Goal: Contribute content

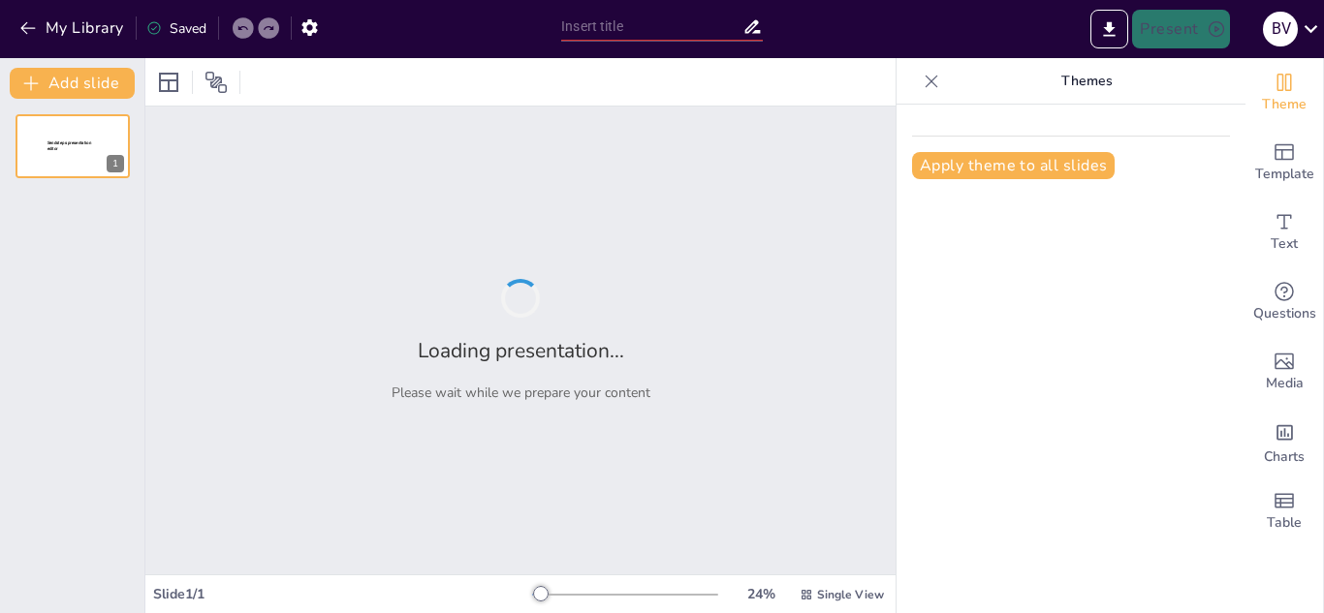
type input "Estrategias Interdisciplinarias para la Educación Ambiental en Áreas Comerciales"
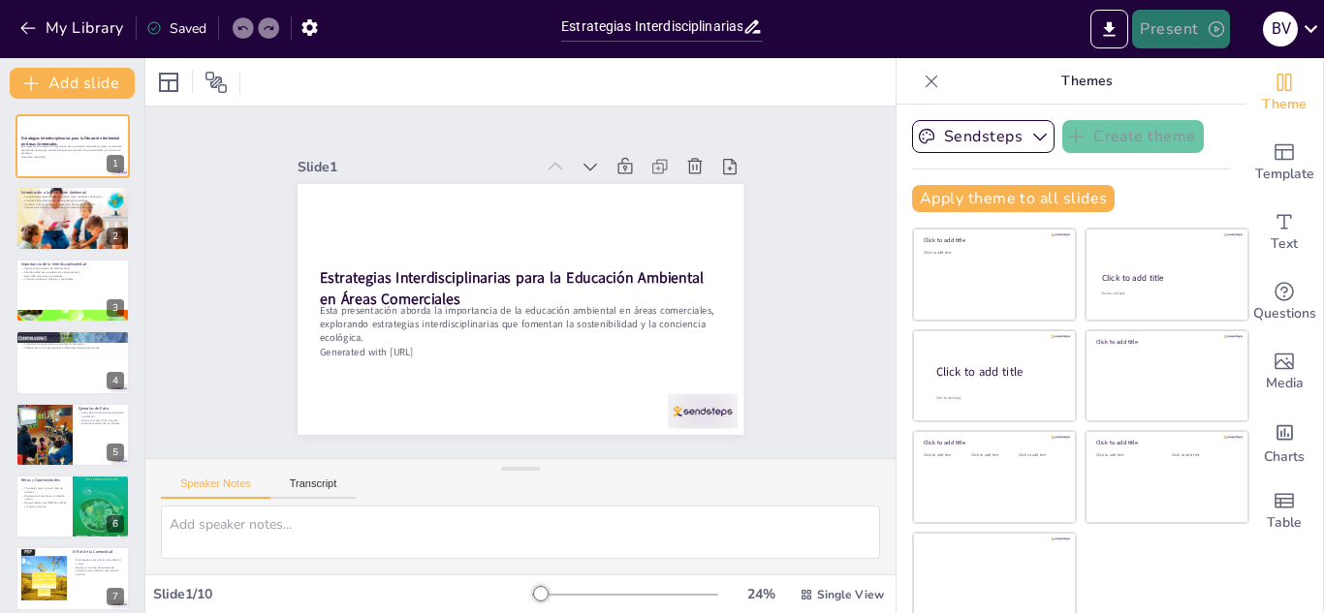
click at [1192, 38] on button "Present" at bounding box center [1180, 29] width 97 height 39
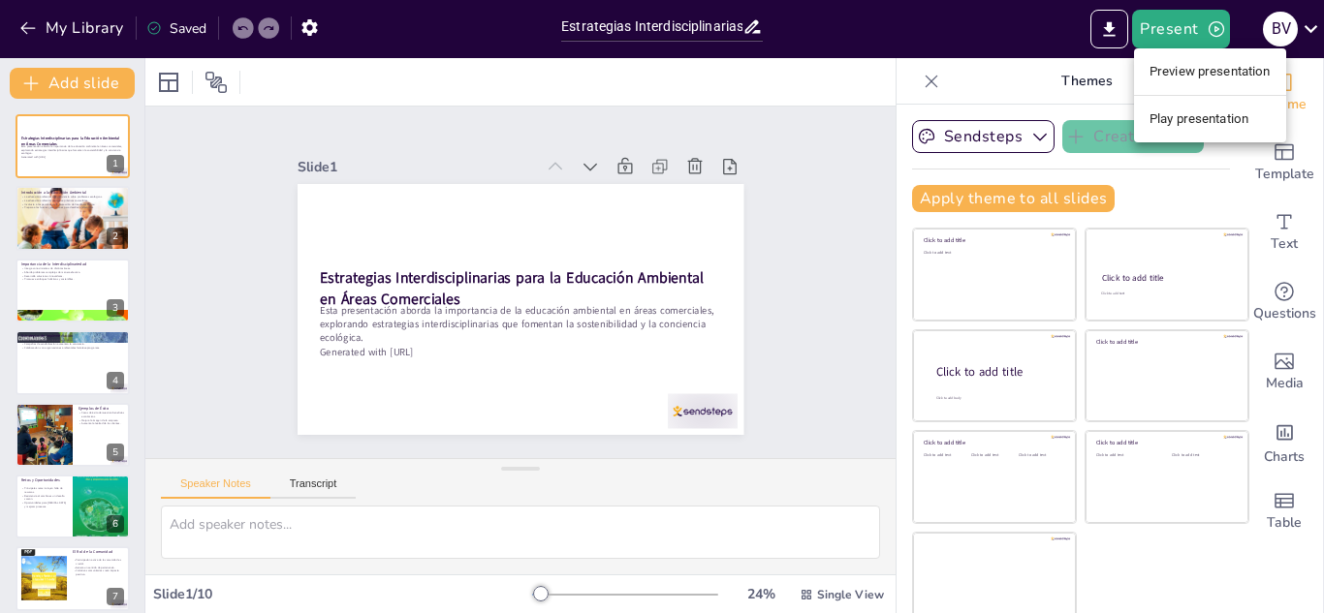
click at [1196, 68] on li "Preview presentation" at bounding box center [1210, 71] width 152 height 31
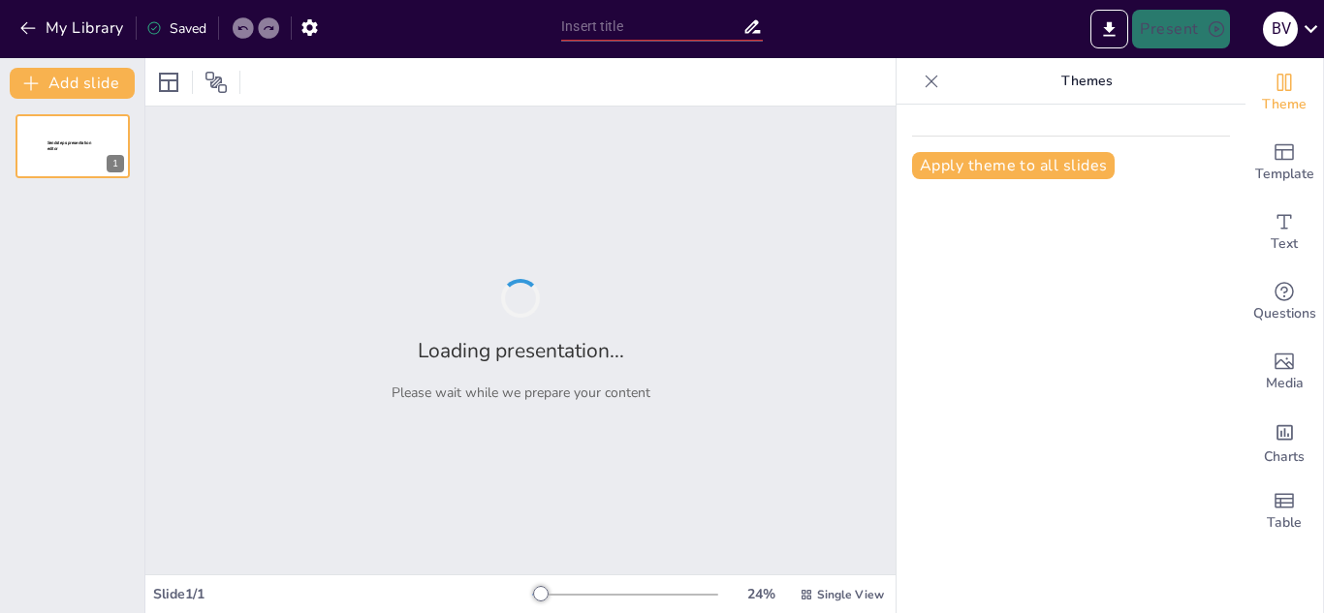
type input "Estrategias Interdisciplinarias para la Educación Ambiental en Áreas Comerciales"
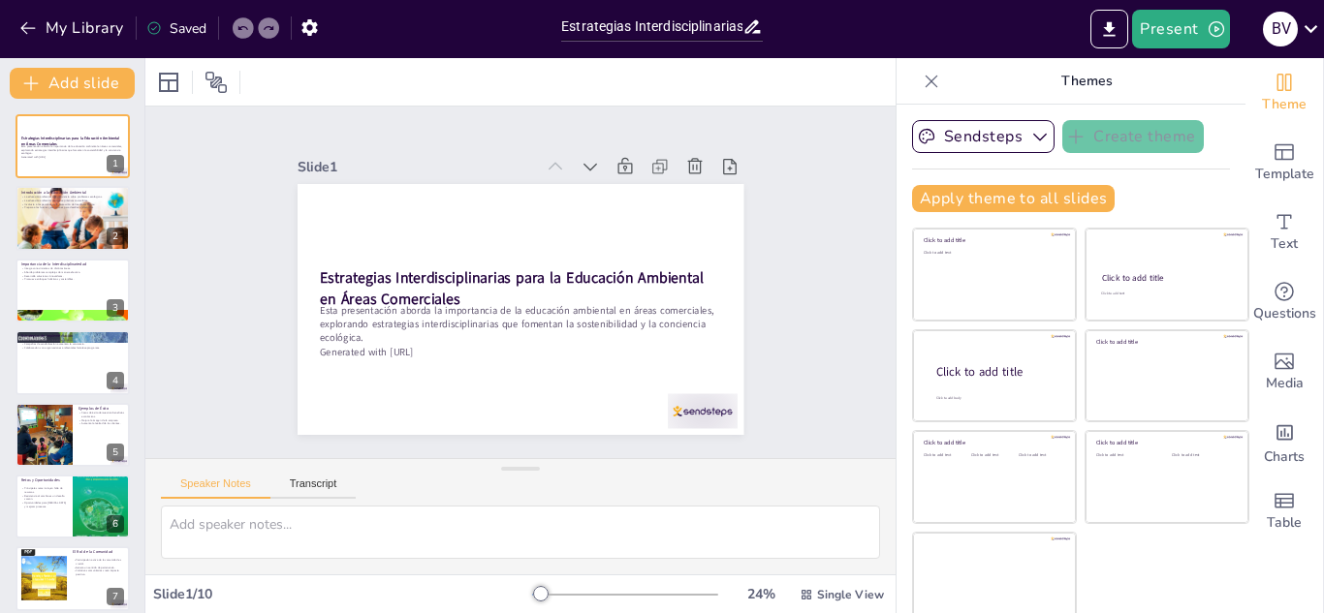
click at [816, 82] on div at bounding box center [520, 81] width 750 height 47
click at [921, 85] on icon at bounding box center [930, 81] width 19 height 19
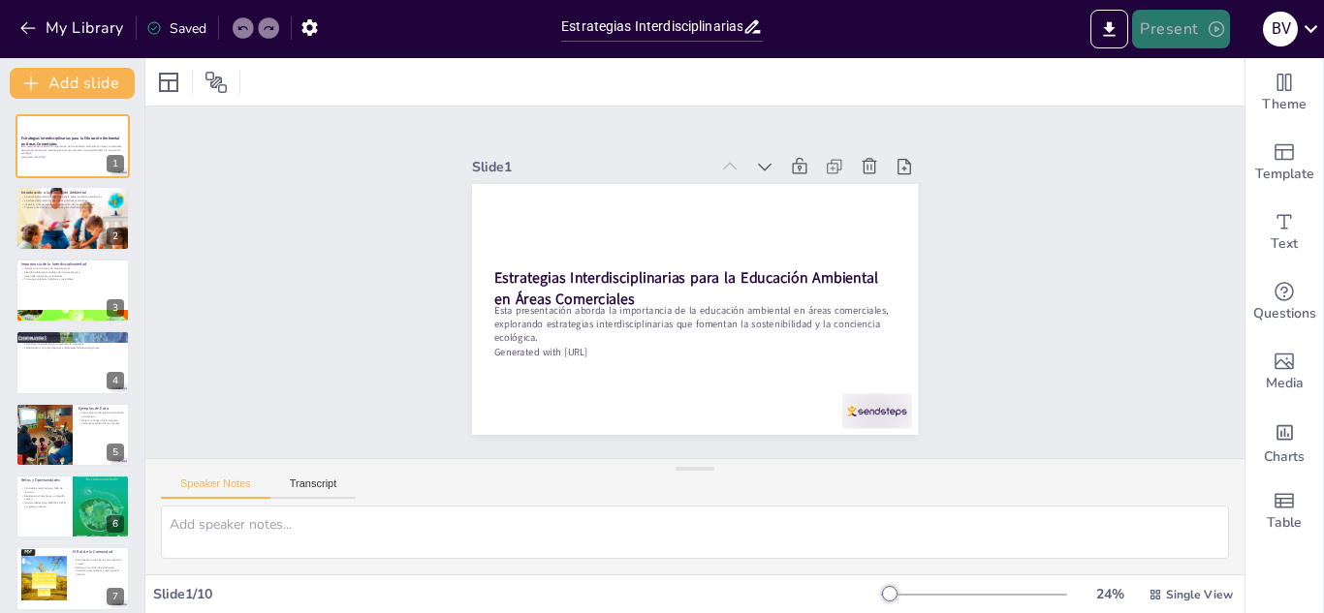
click at [1213, 41] on button "Present" at bounding box center [1180, 29] width 97 height 39
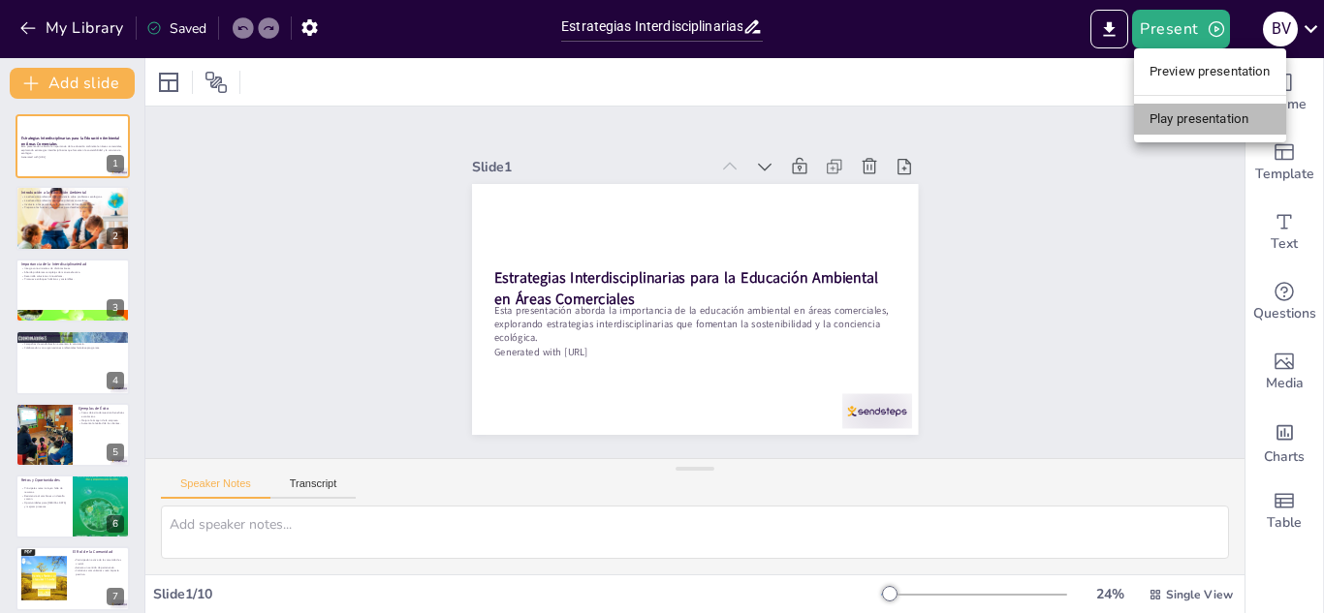
click at [1181, 127] on li "Play presentation" at bounding box center [1210, 119] width 152 height 31
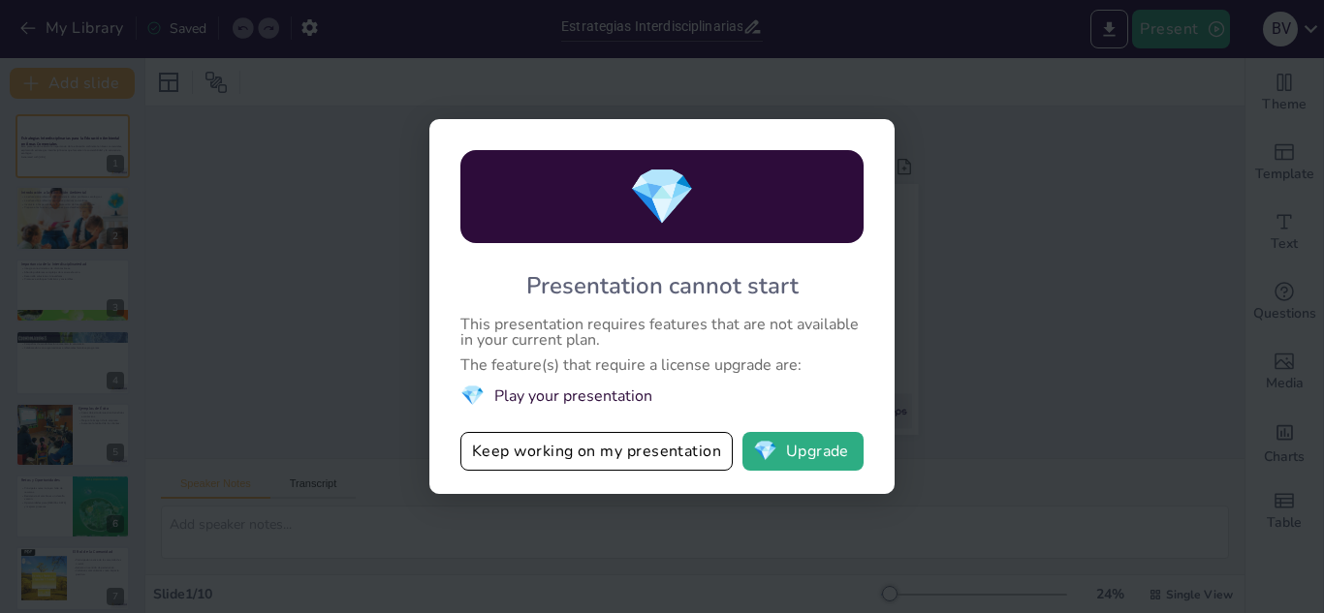
click at [1047, 176] on div "💎 Presentation cannot start This presentation requires features that are not av…" at bounding box center [662, 306] width 1324 height 613
click at [580, 470] on button "Keep working on my presentation" at bounding box center [596, 451] width 272 height 39
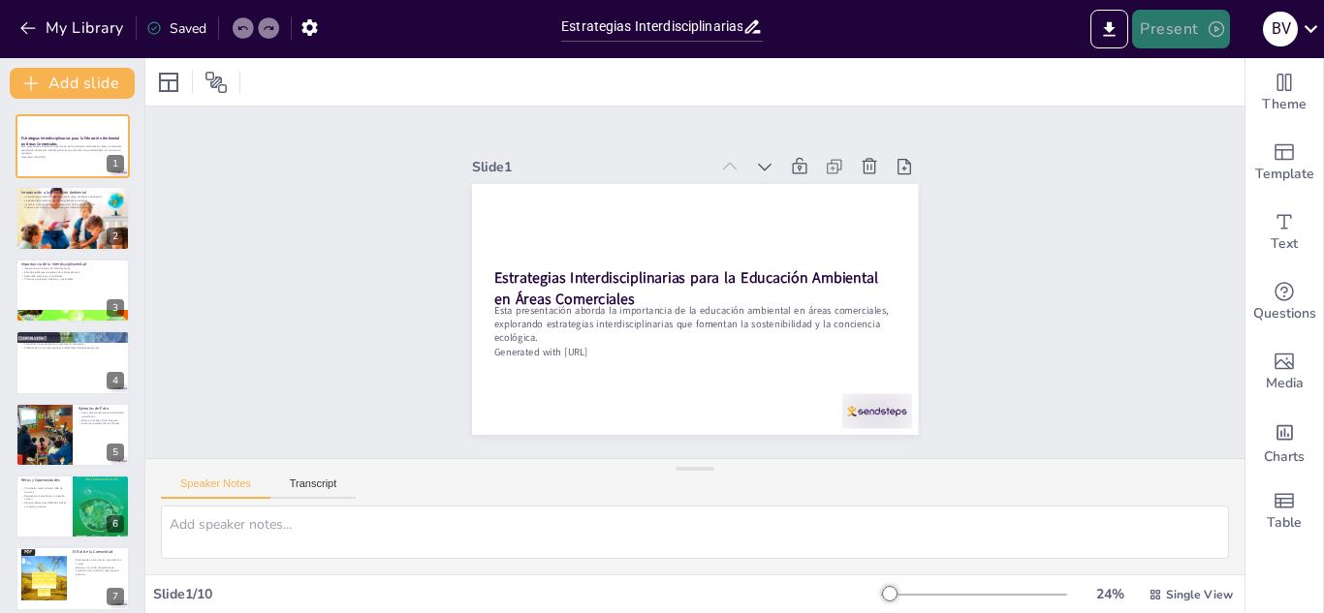
click at [1206, 28] on icon "button" at bounding box center [1215, 28] width 19 height 19
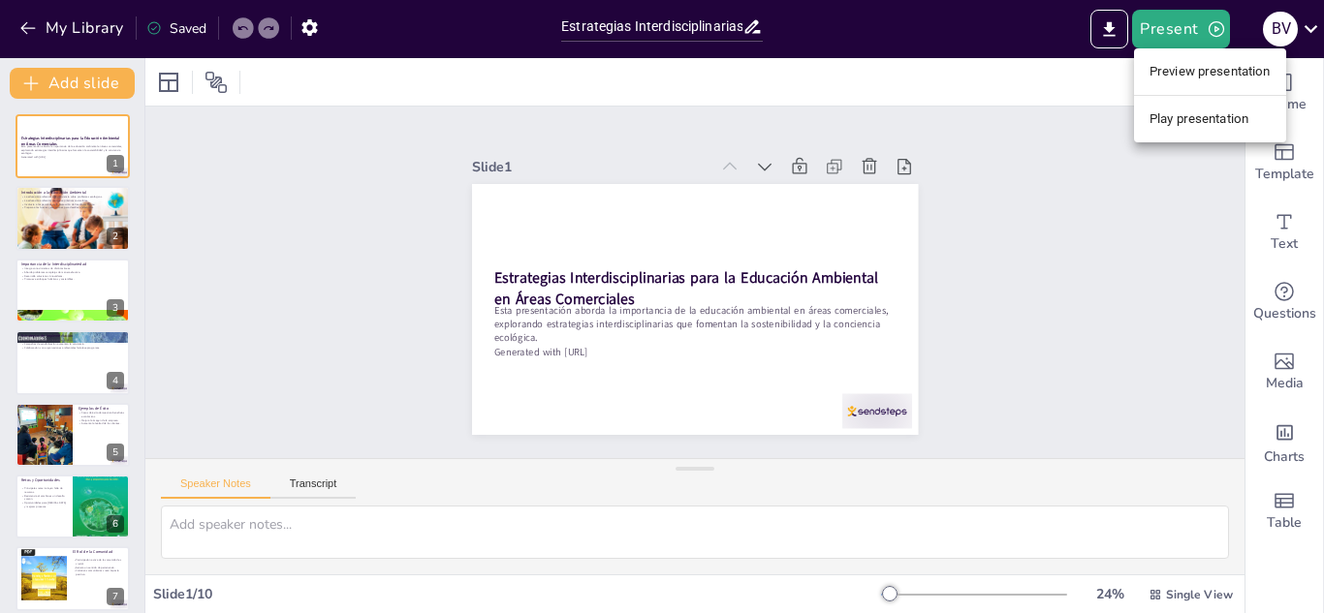
click at [1113, 41] on div at bounding box center [662, 306] width 1324 height 613
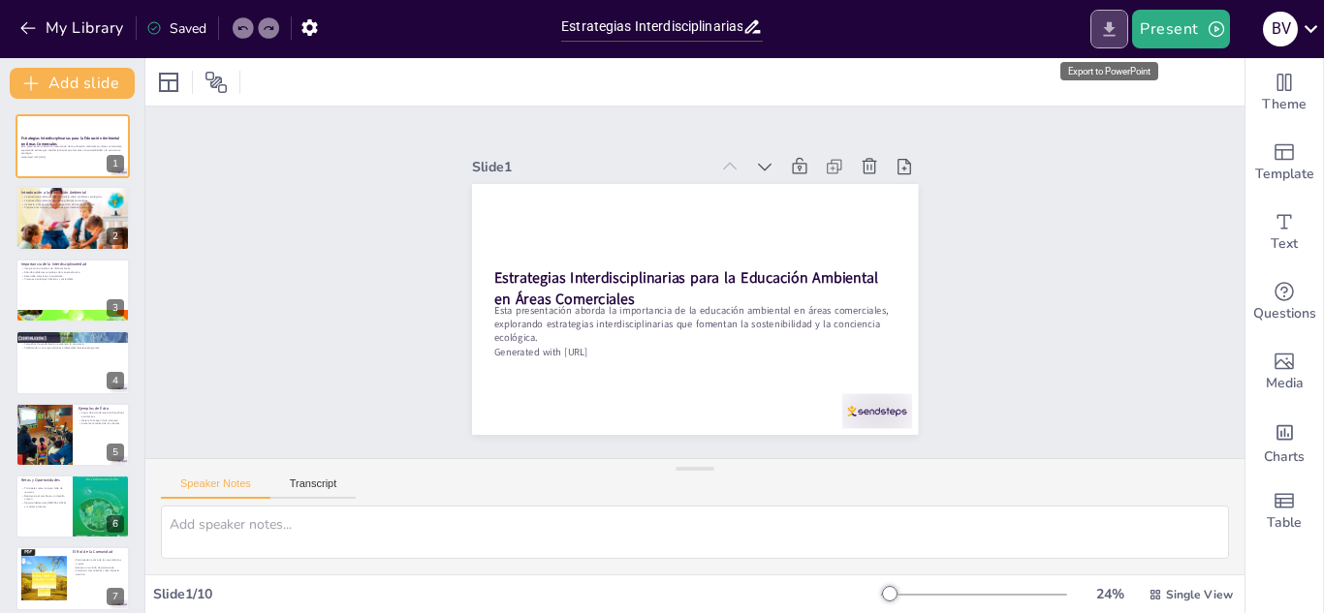
click at [1109, 43] on button "Export to PowerPoint" at bounding box center [1109, 29] width 38 height 39
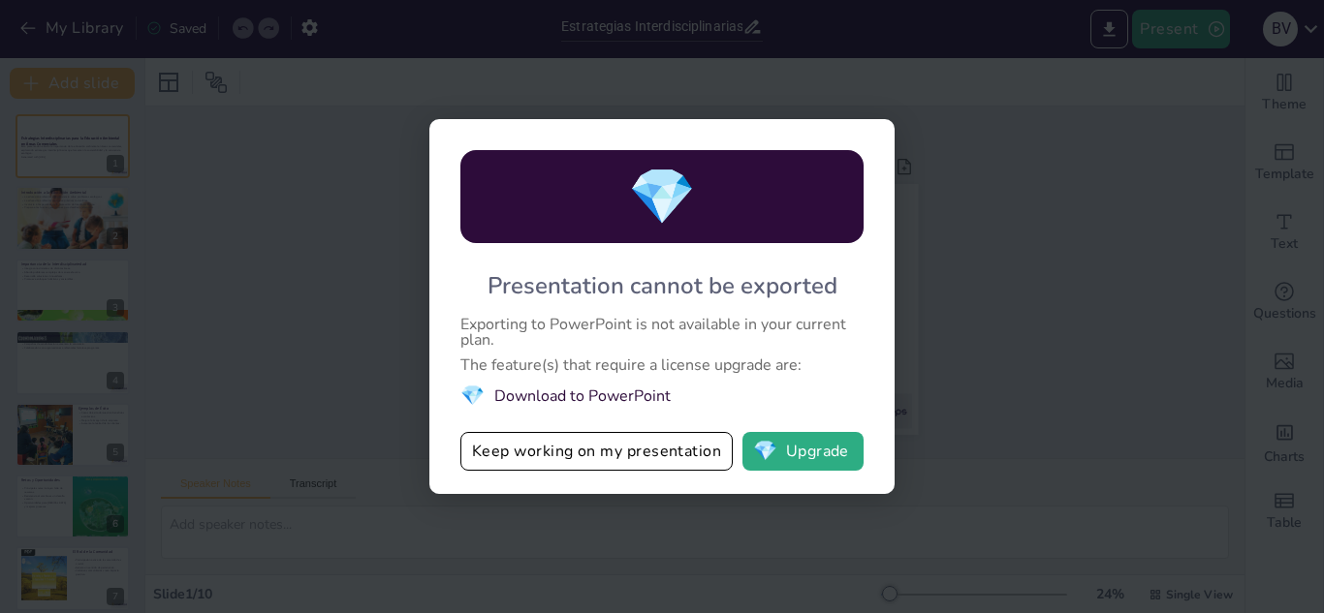
click at [978, 352] on div "💎 Presentation cannot be exported Exporting to PowerPoint is not available in y…" at bounding box center [662, 306] width 1324 height 613
click at [633, 455] on button "Keep working on my presentation" at bounding box center [596, 451] width 272 height 39
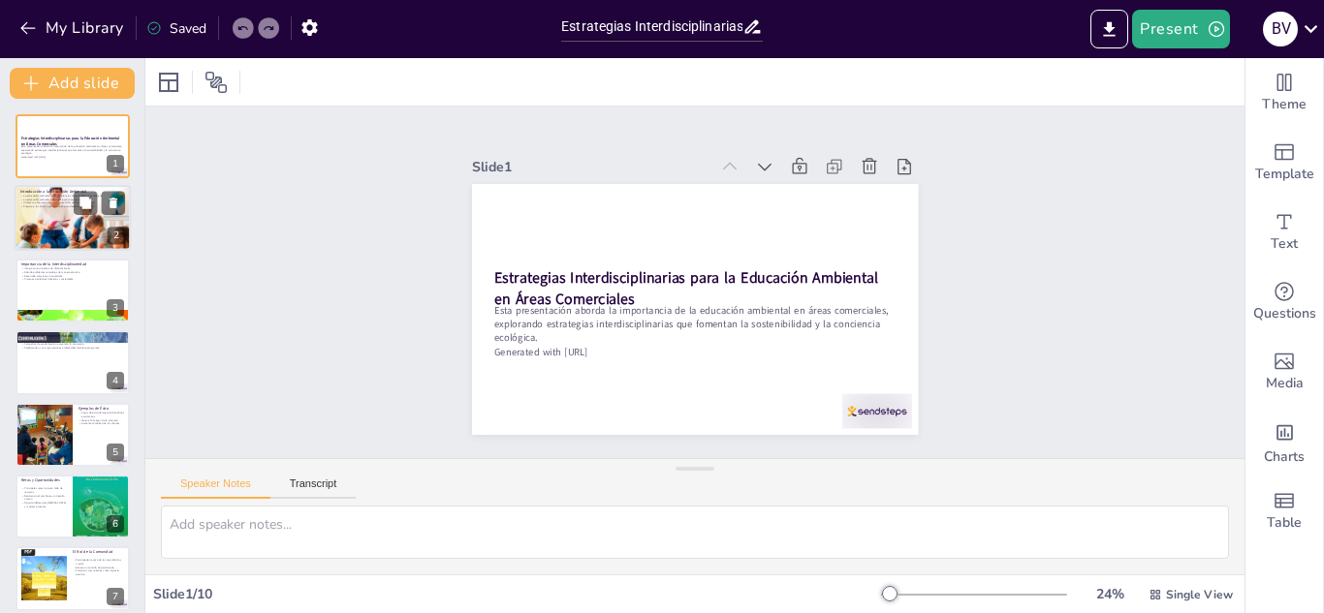
click at [51, 220] on div at bounding box center [73, 218] width 116 height 78
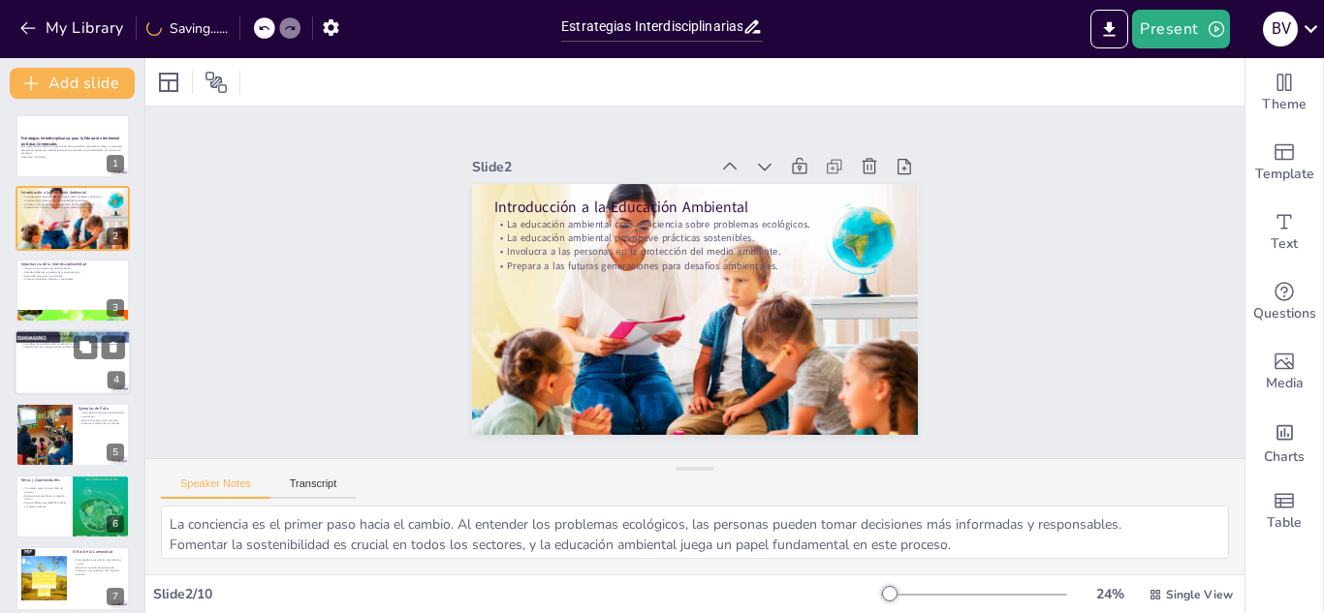
click at [45, 356] on div at bounding box center [73, 362] width 116 height 66
type textarea "Los talleres prácticos permiten a los participantes aprender de manera activa y…"
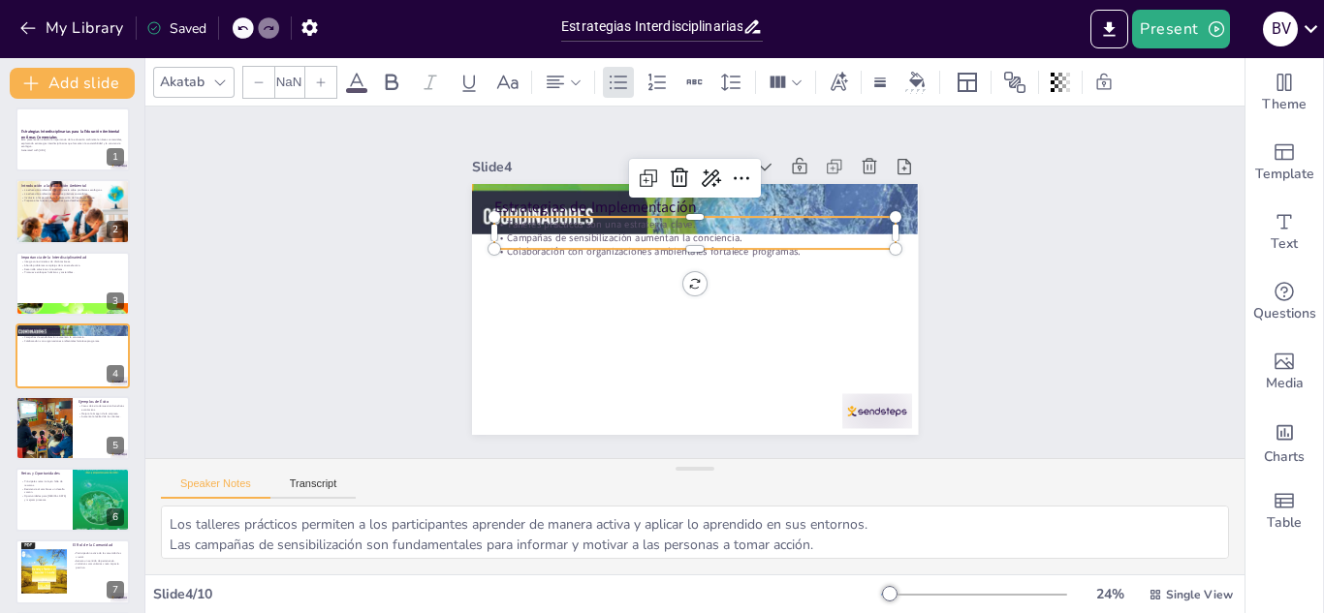
type input "32"
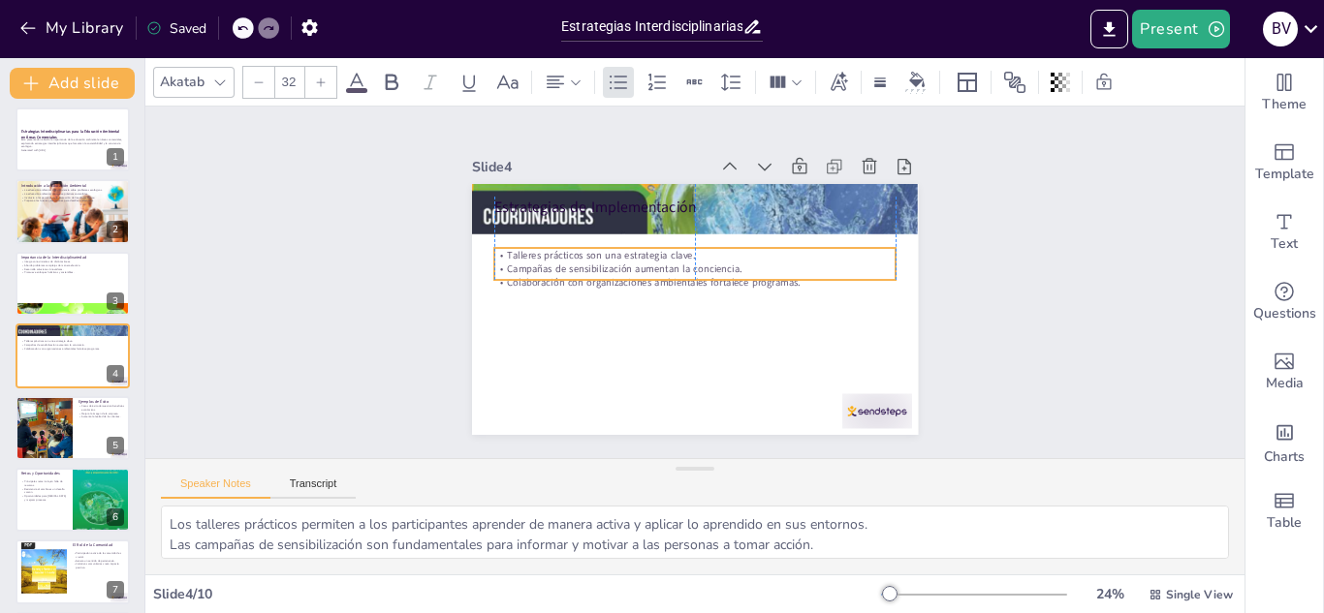
drag, startPoint x: 784, startPoint y: 236, endPoint x: 787, endPoint y: 267, distance: 31.1
click at [787, 267] on p "Campañas de sensibilización aumentan la conciencia." at bounding box center [707, 277] width 176 height 372
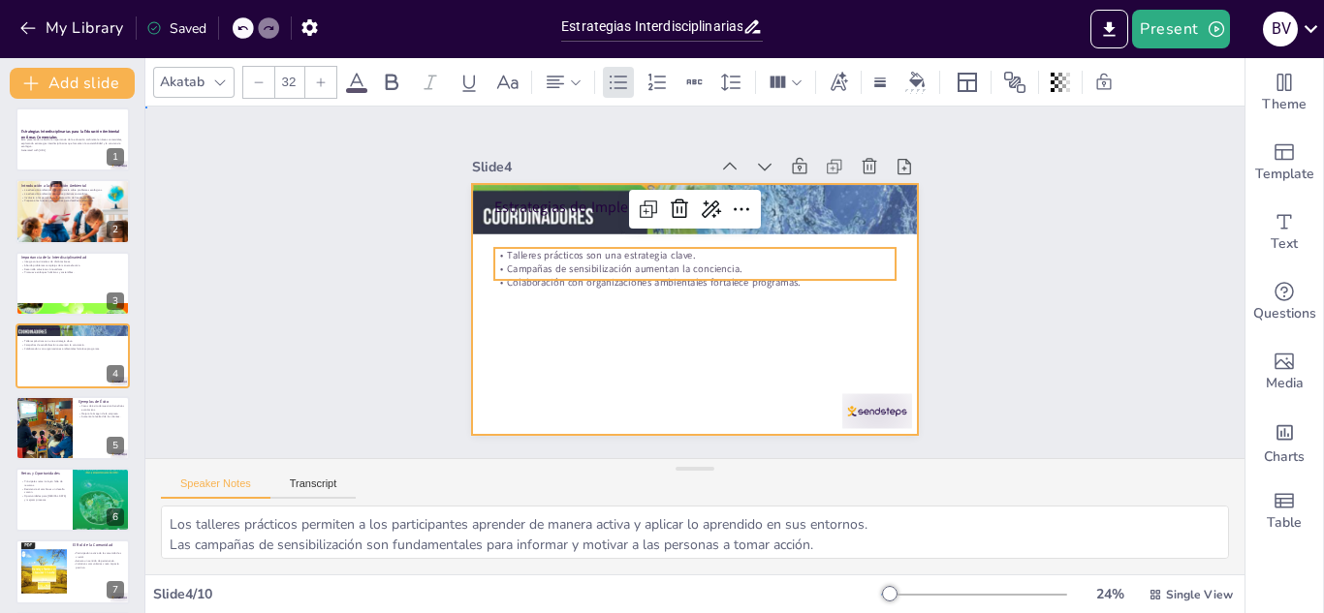
click at [737, 334] on div at bounding box center [667, 282] width 251 height 446
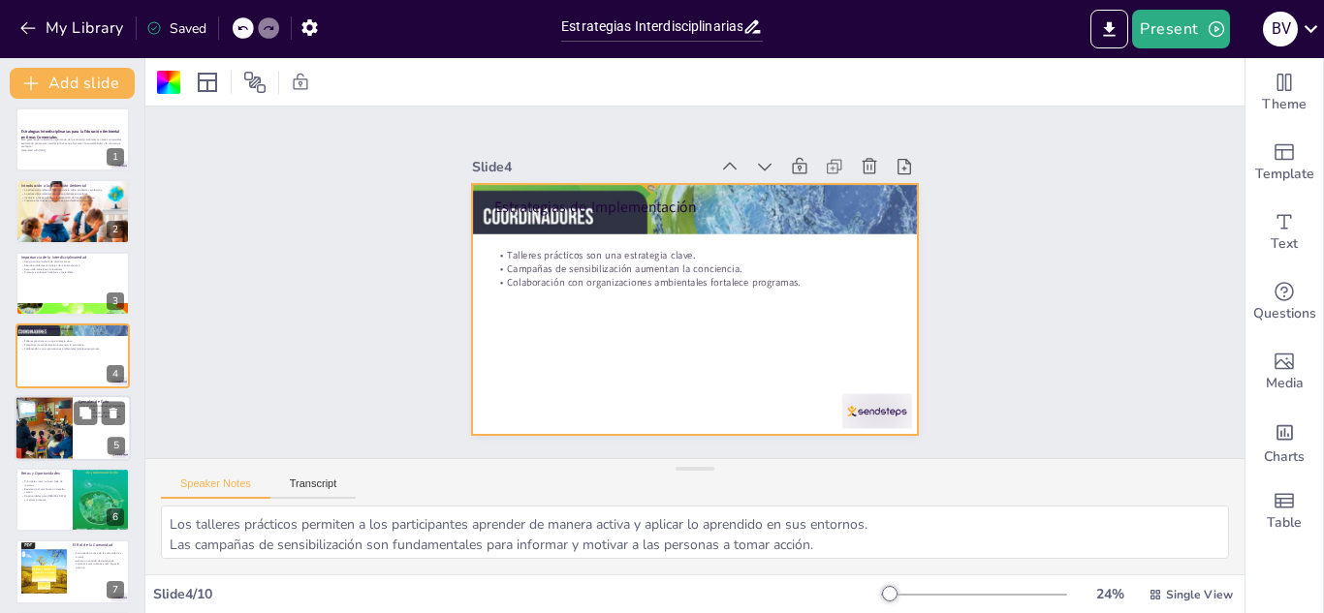
click at [55, 433] on div at bounding box center [43, 428] width 87 height 66
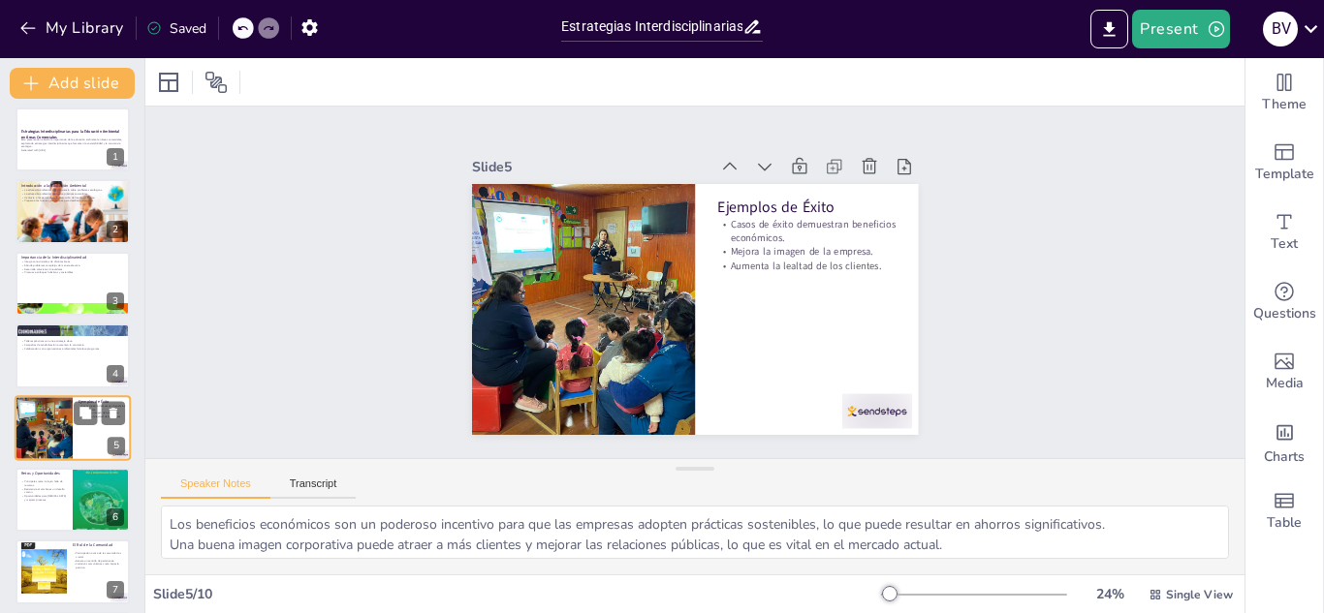
scroll to position [78, 0]
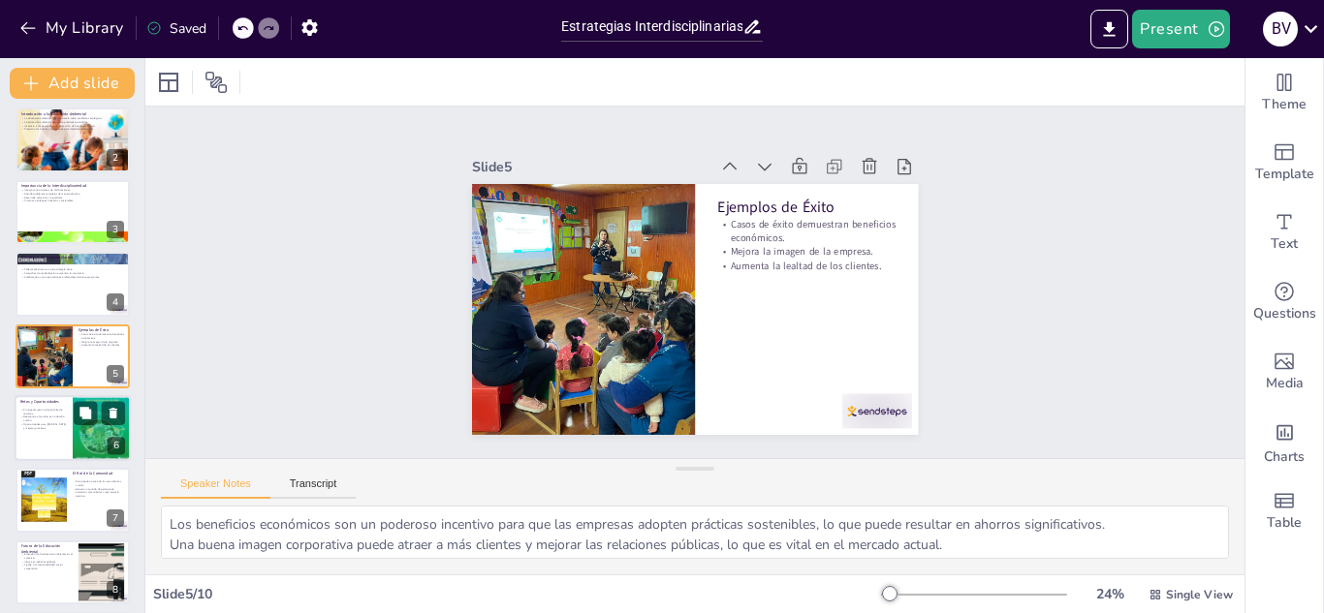
click at [69, 430] on div at bounding box center [73, 428] width 116 height 66
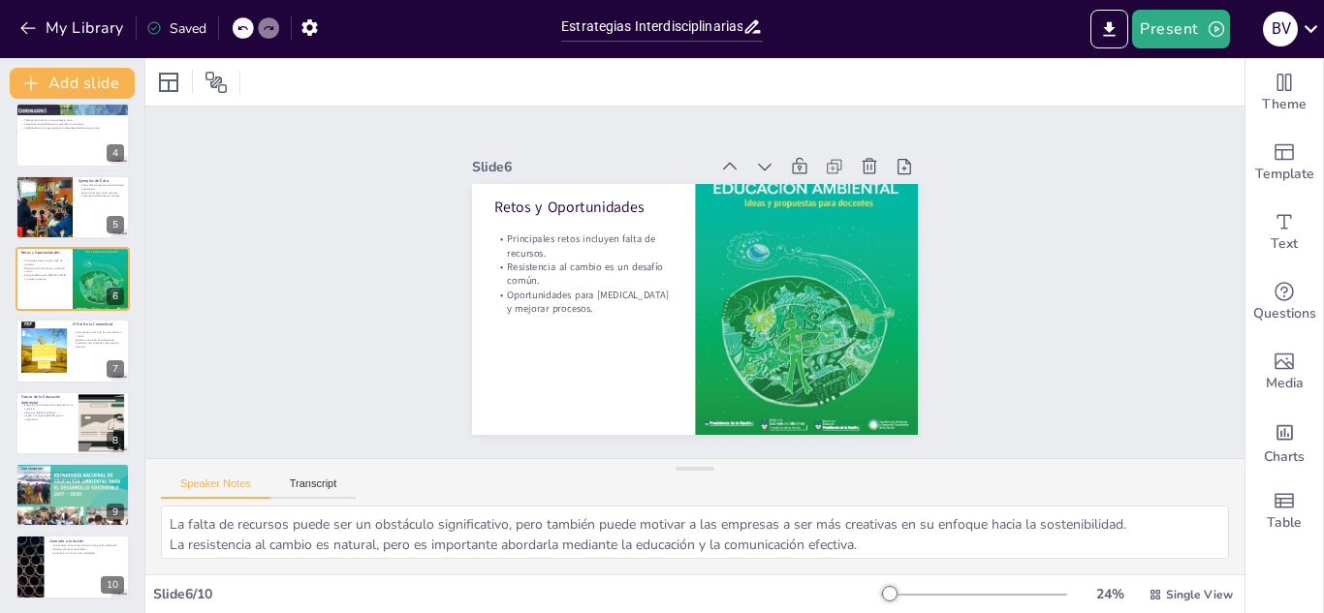
scroll to position [230, 0]
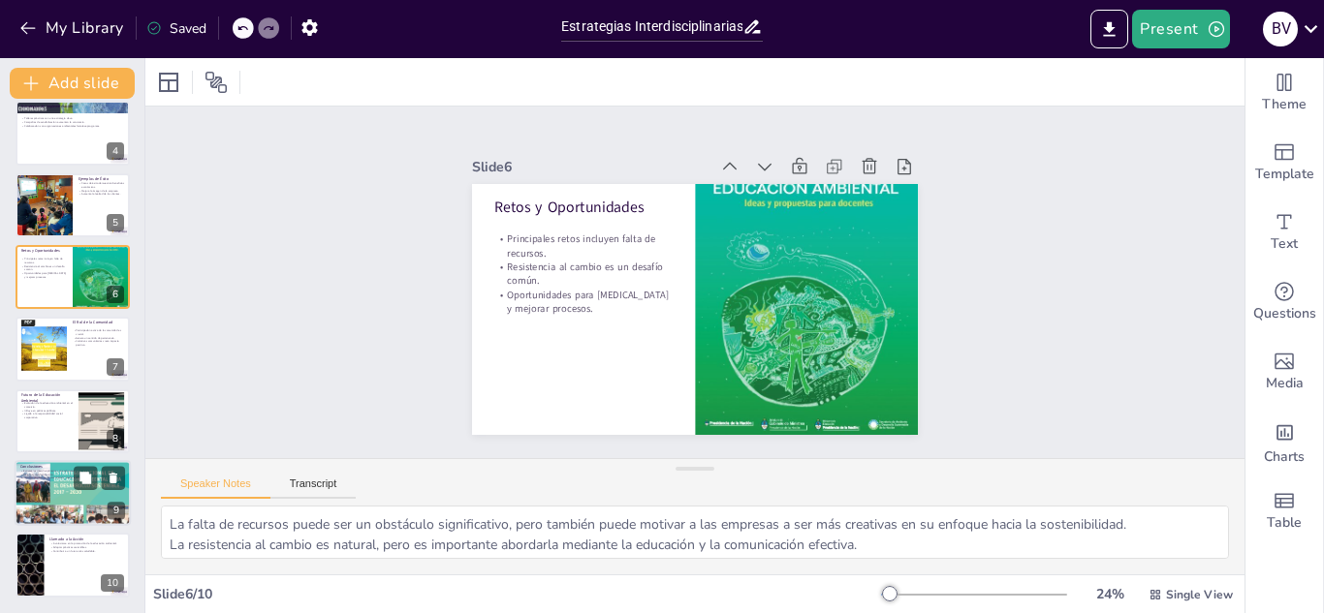
click at [61, 462] on div at bounding box center [73, 493] width 116 height 165
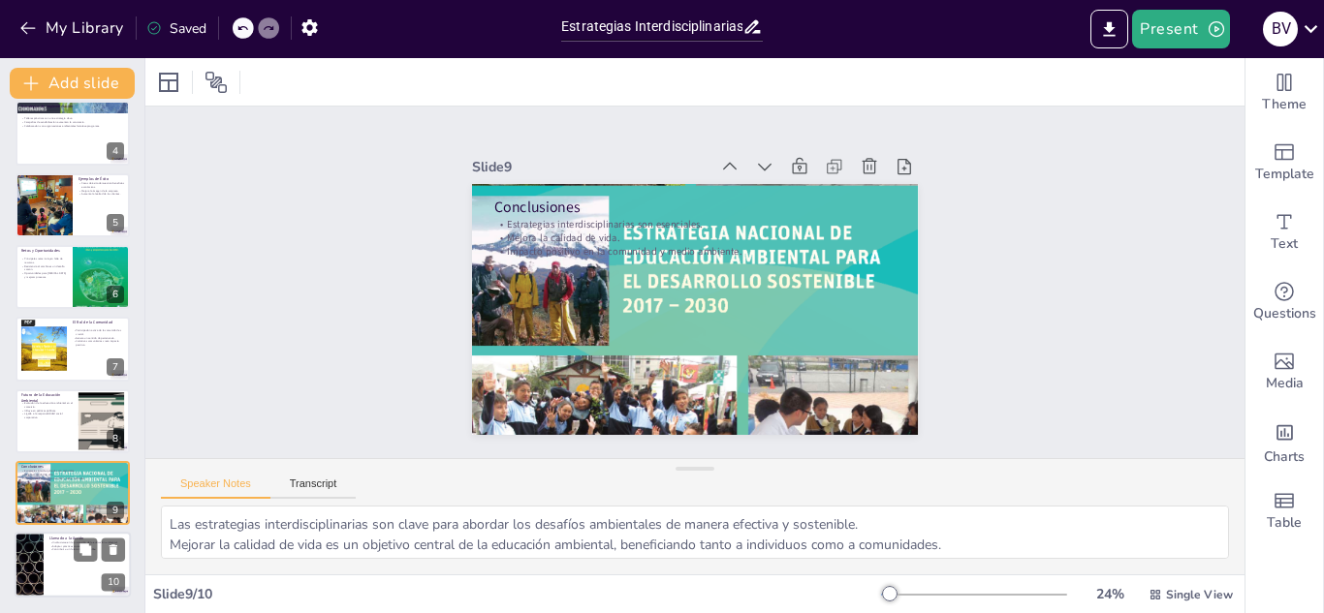
click at [68, 567] on div at bounding box center [73, 566] width 116 height 66
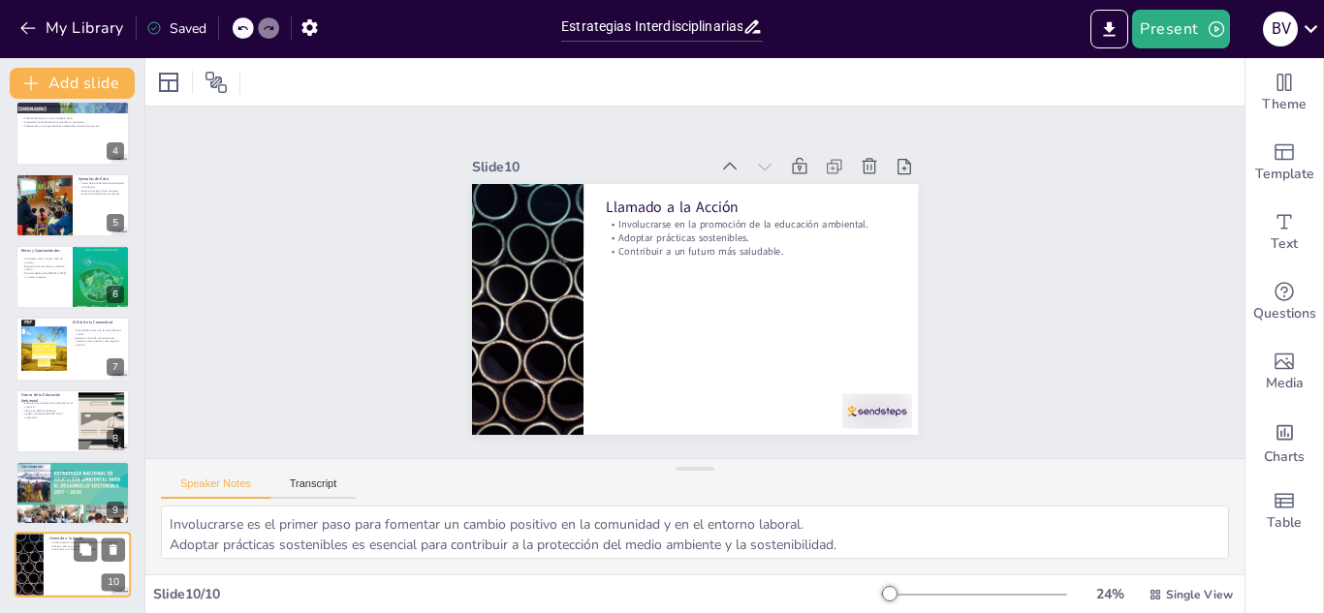
click at [68, 566] on div at bounding box center [73, 566] width 116 height 66
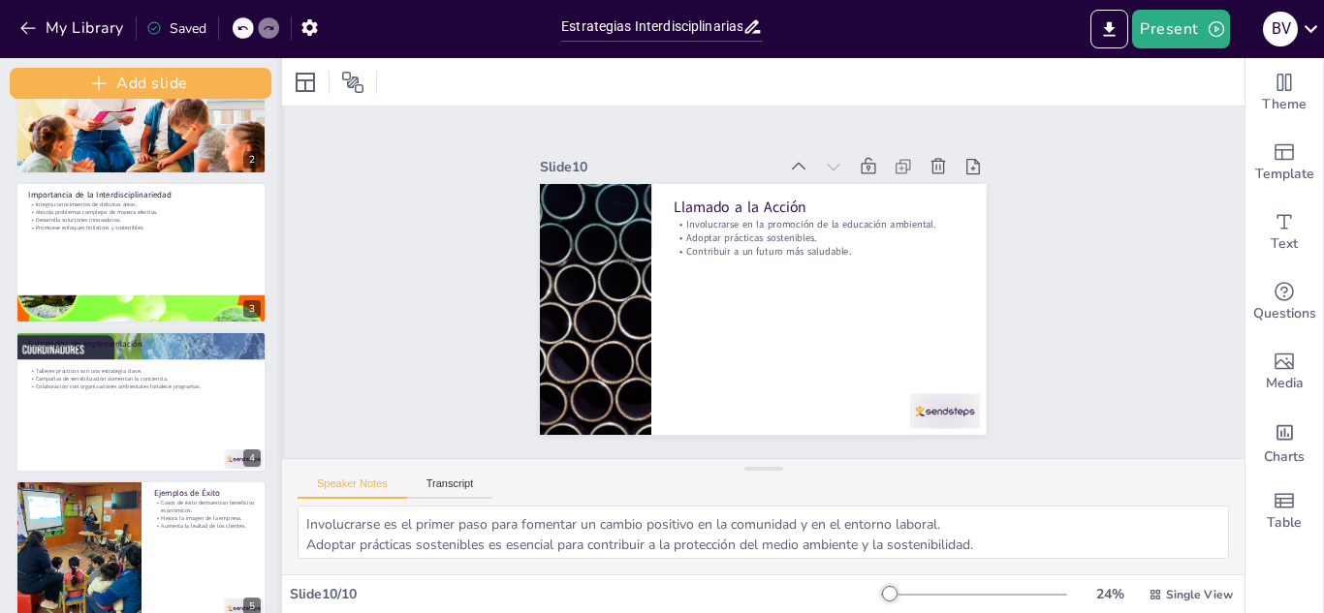
drag, startPoint x: 141, startPoint y: 313, endPoint x: 277, endPoint y: 84, distance: 266.4
click at [277, 84] on div at bounding box center [281, 335] width 8 height 555
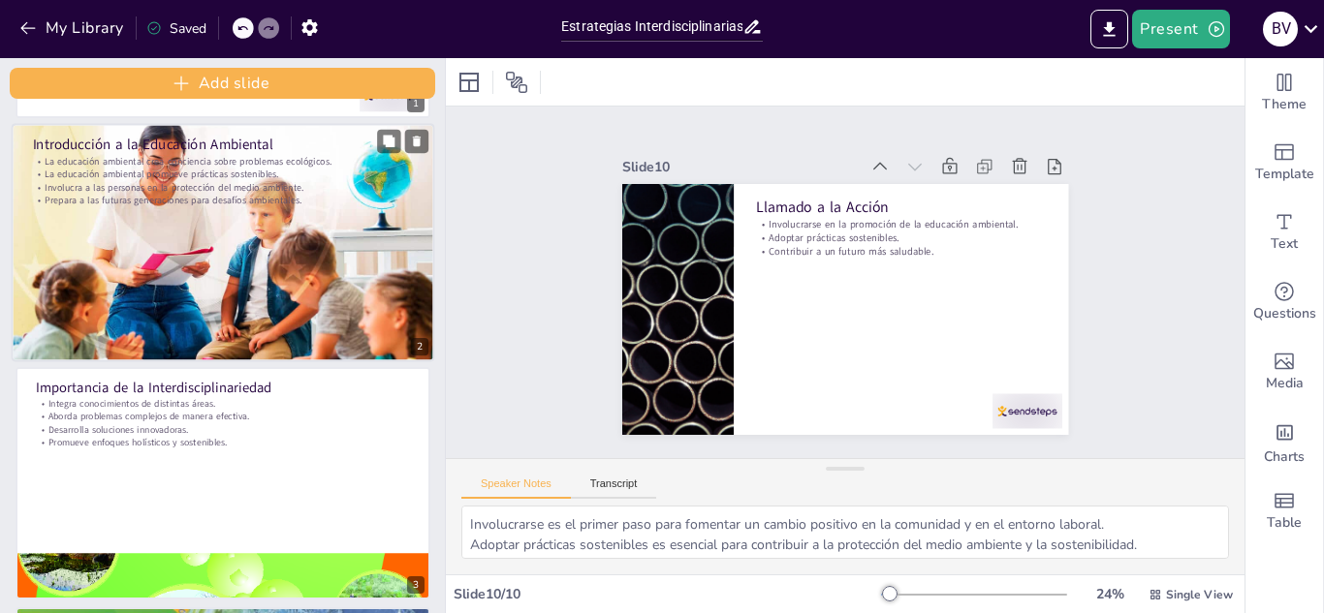
drag, startPoint x: 280, startPoint y: 164, endPoint x: 416, endPoint y: 198, distance: 139.8
click at [446, 206] on div "Add slide Estrategias Interdisciplinarias para la Educación Ambiental en Áreas …" at bounding box center [223, 335] width 446 height 555
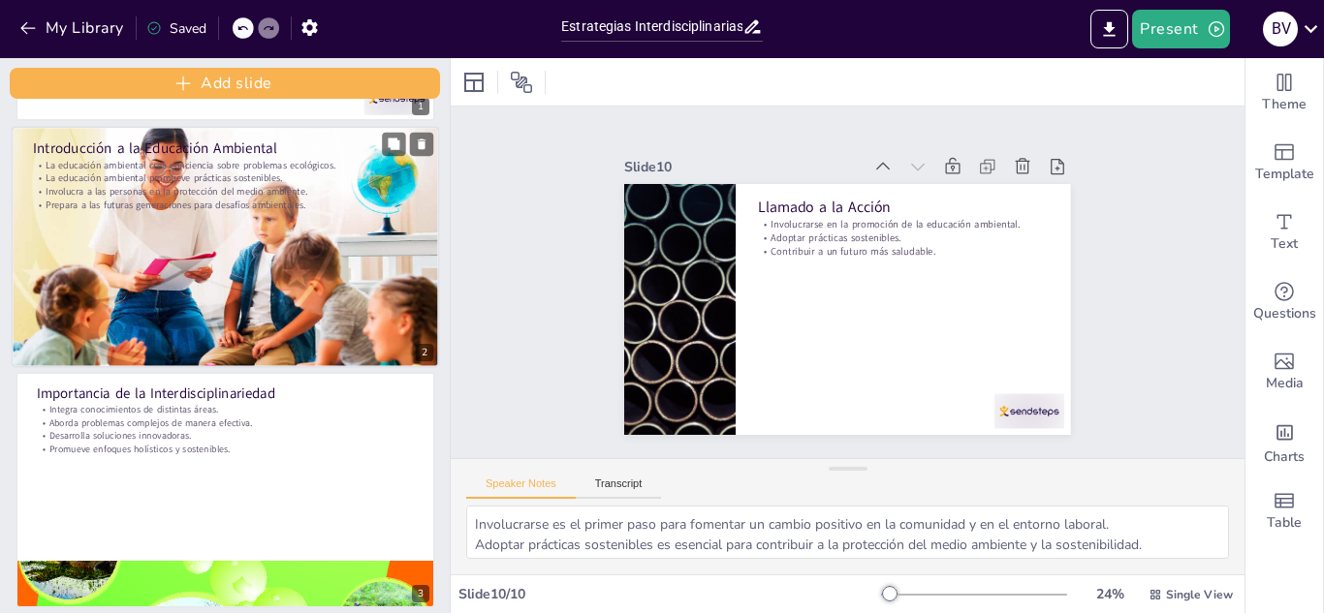
click at [214, 185] on p "Involucra a las personas en la protección del medio ambiente." at bounding box center [225, 191] width 385 height 14
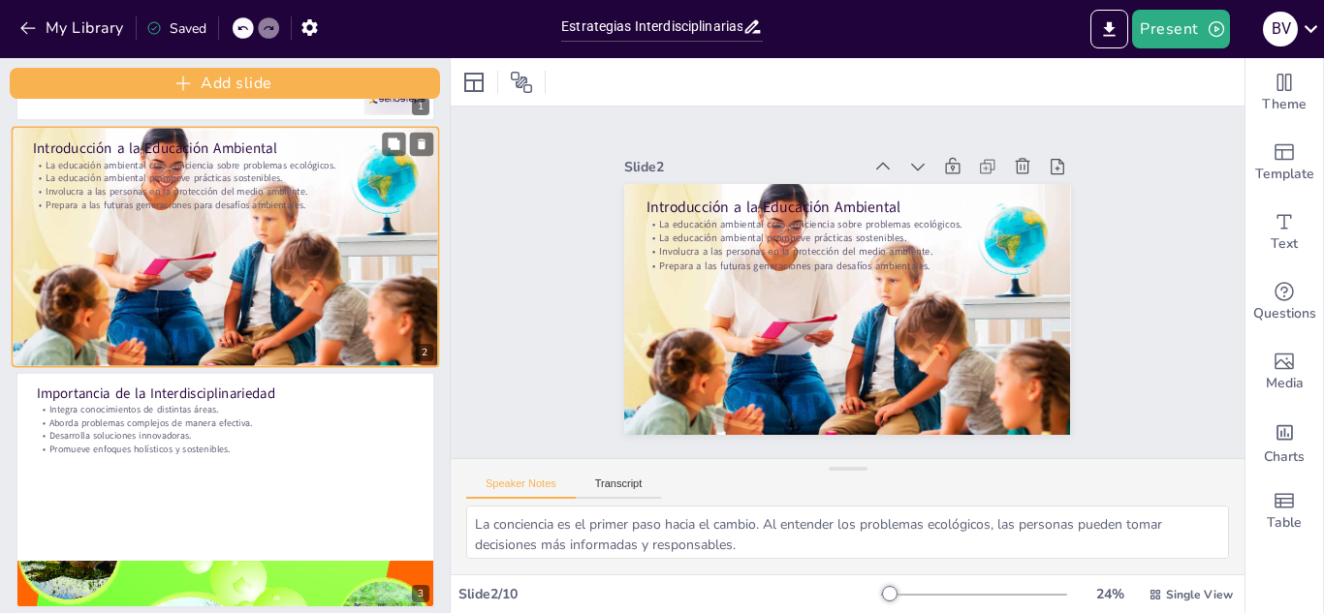
scroll to position [120, 0]
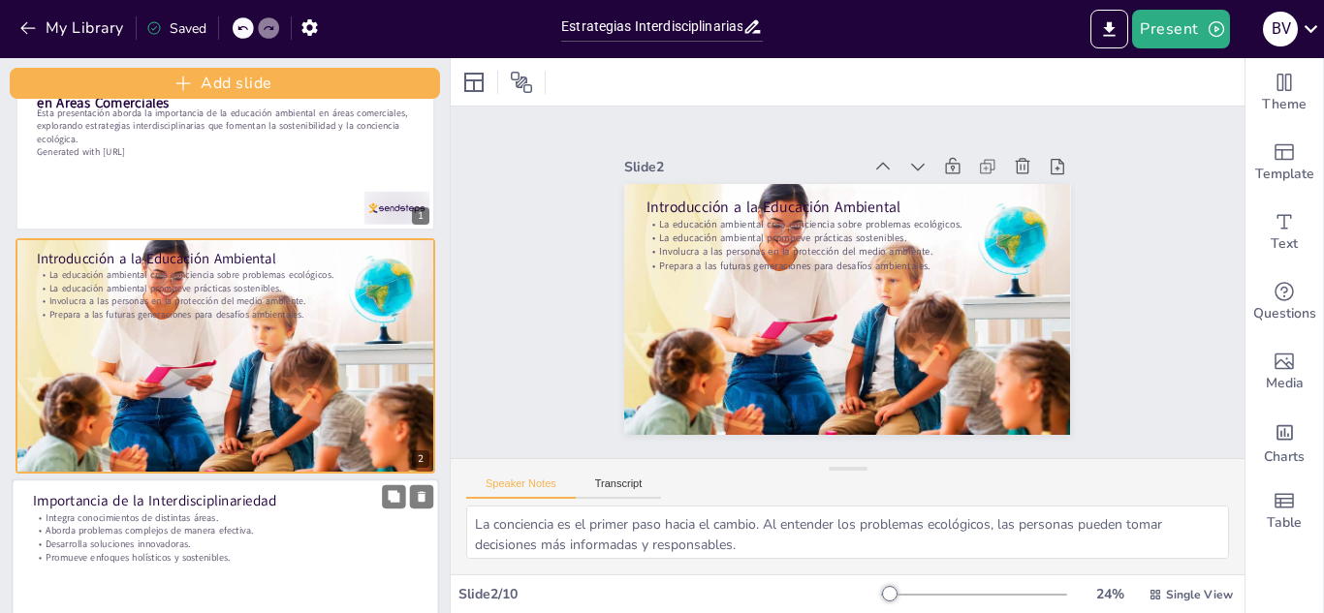
click at [252, 521] on p "Integra conocimientos de distintas áreas." at bounding box center [225, 518] width 385 height 14
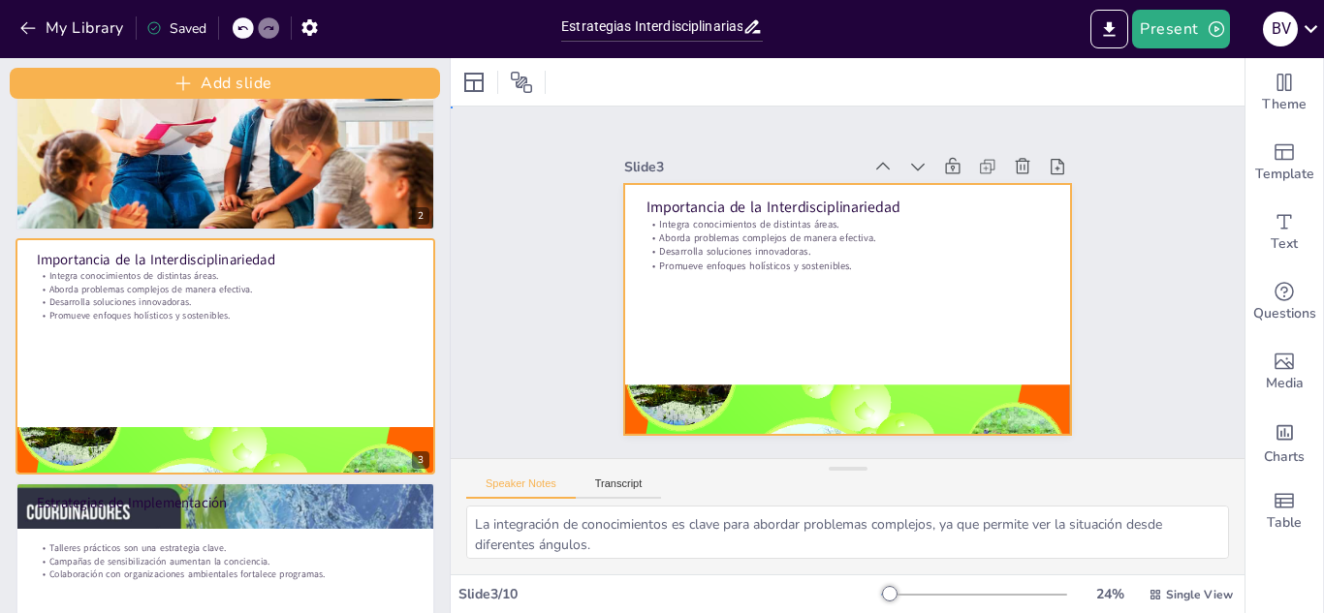
click at [703, 319] on div at bounding box center [832, 260] width 509 height 465
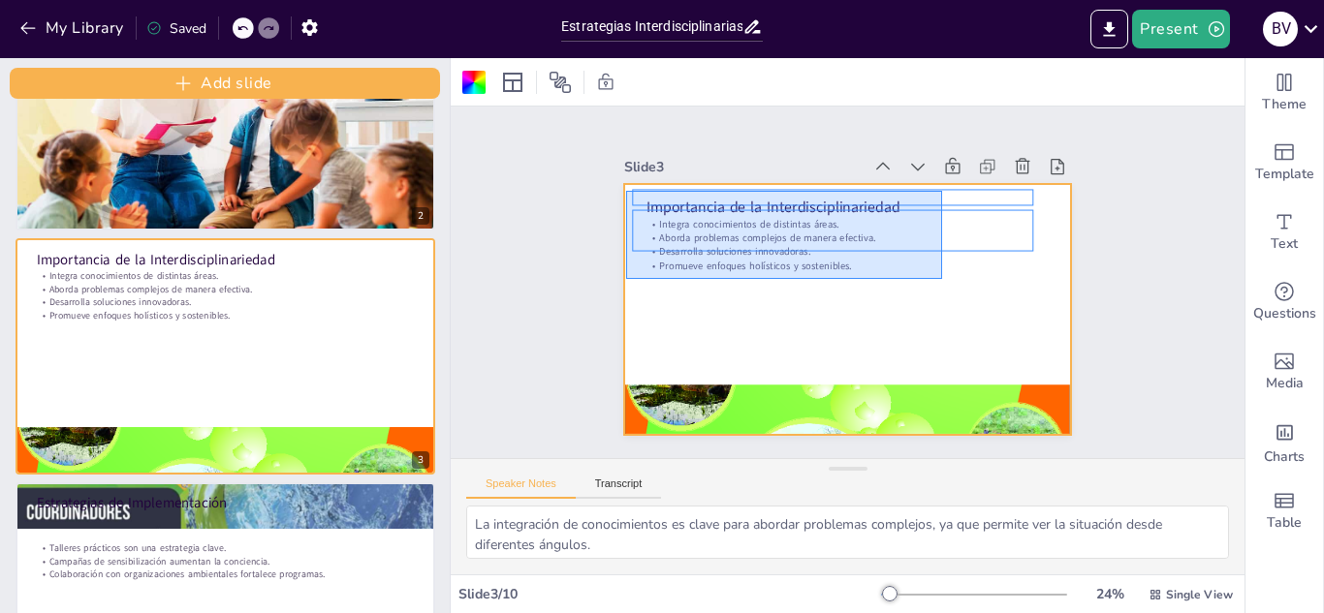
drag, startPoint x: 626, startPoint y: 191, endPoint x: 942, endPoint y: 279, distance: 328.0
click at [942, 279] on div at bounding box center [832, 304] width 509 height 465
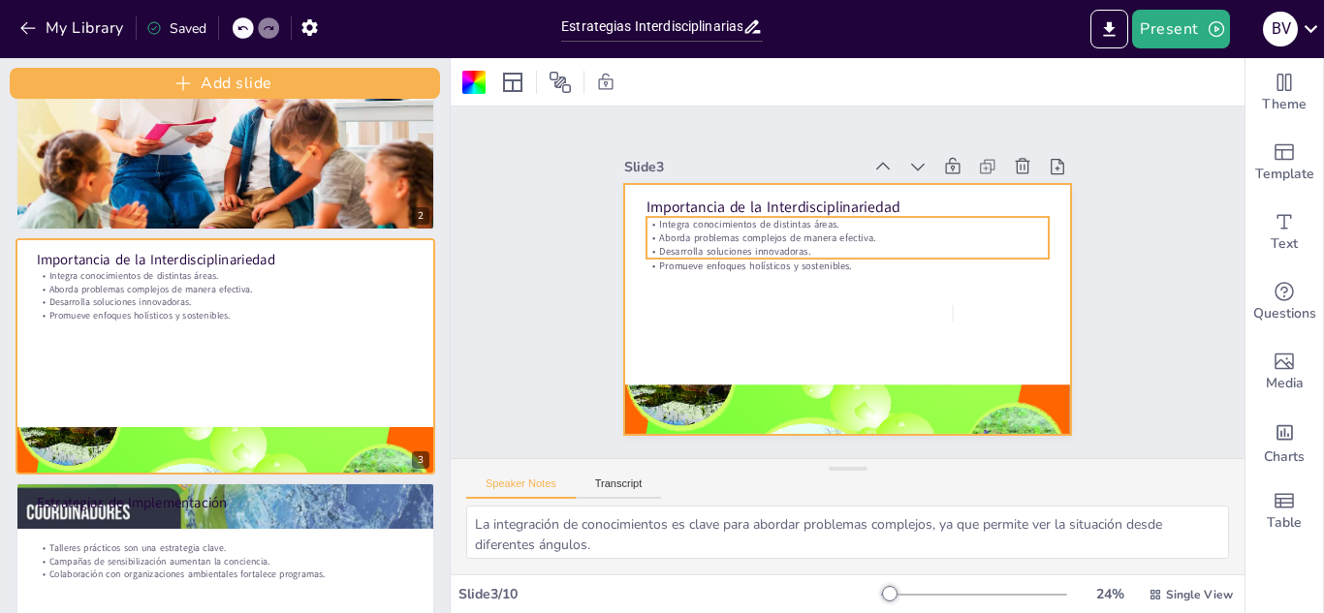
click at [859, 237] on p "Desarrolla soluciones innovadoras." at bounding box center [816, 288] width 97 height 395
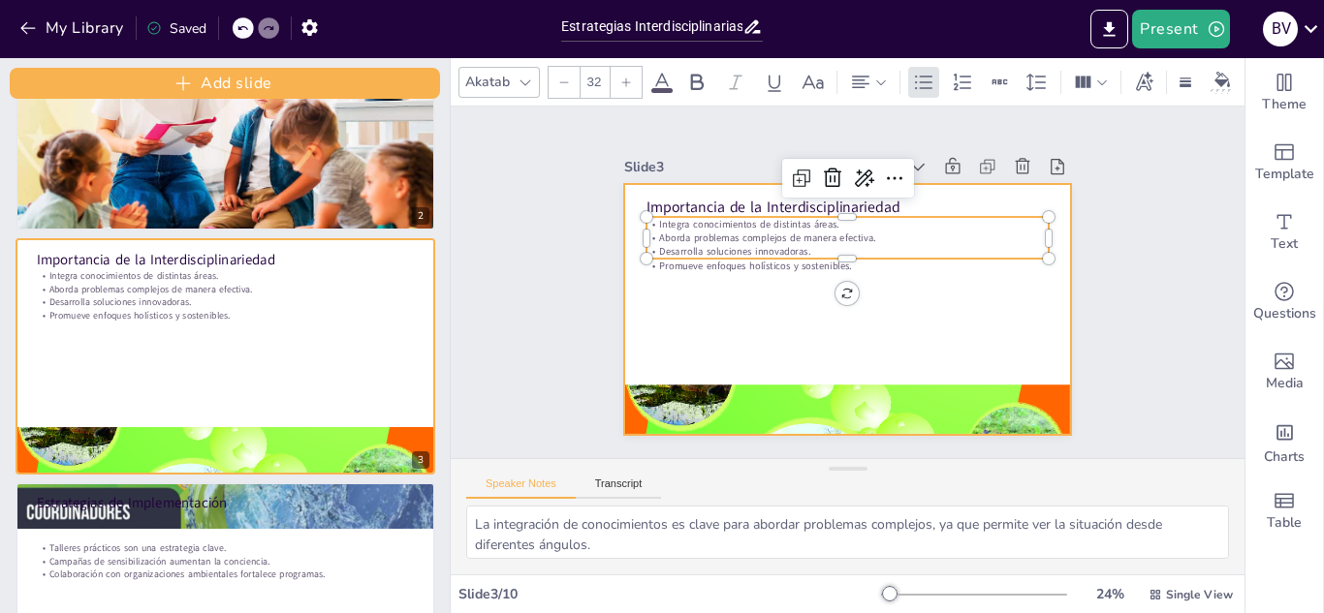
click at [911, 326] on div at bounding box center [822, 271] width 411 height 510
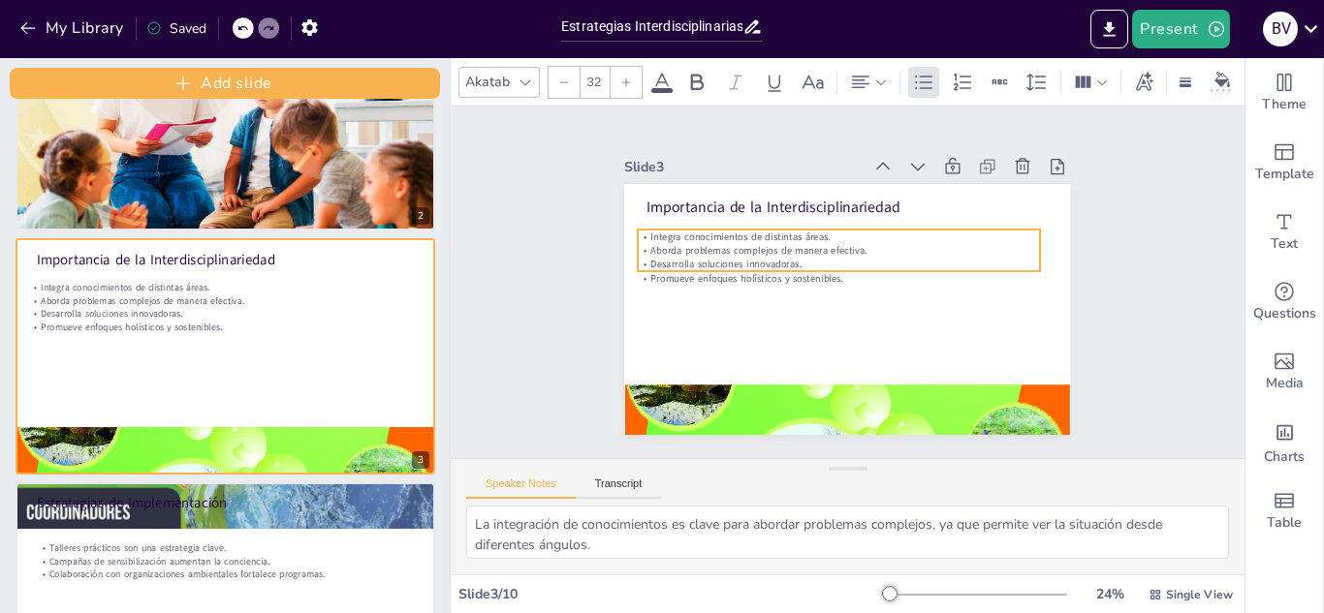
drag, startPoint x: 638, startPoint y: 215, endPoint x: 629, endPoint y: 228, distance: 15.3
click at [668, 277] on p "Integra conocimientos de distintas áreas." at bounding box center [865, 325] width 395 height 97
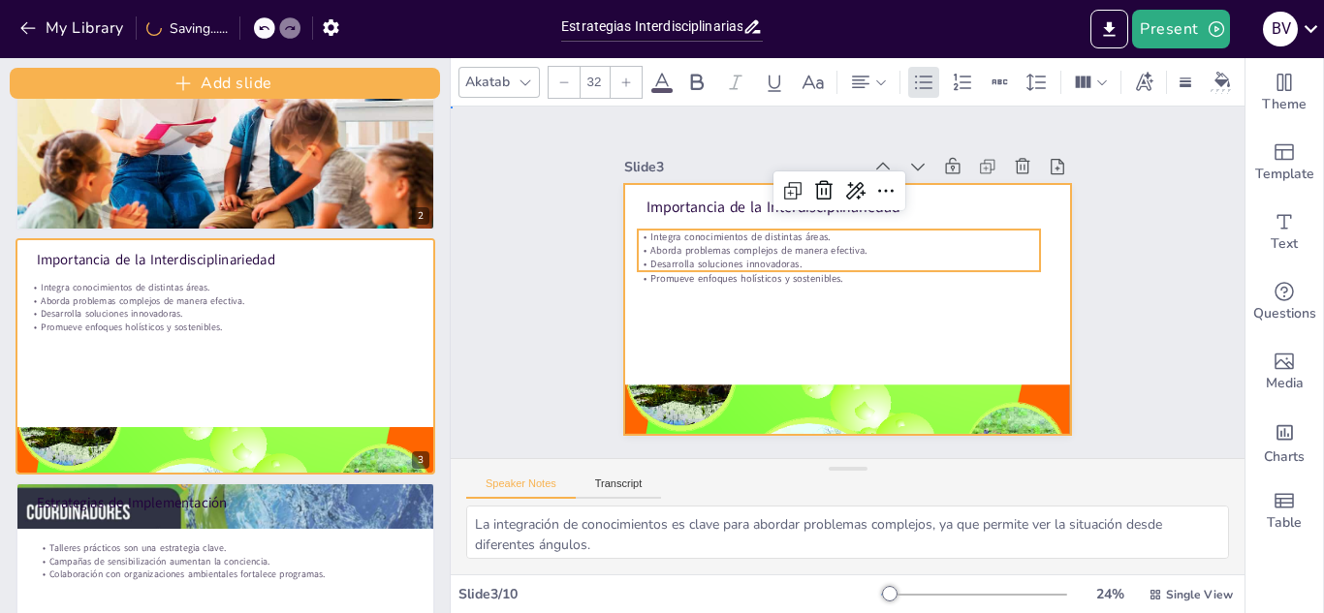
click at [691, 305] on div at bounding box center [873, 291] width 377 height 502
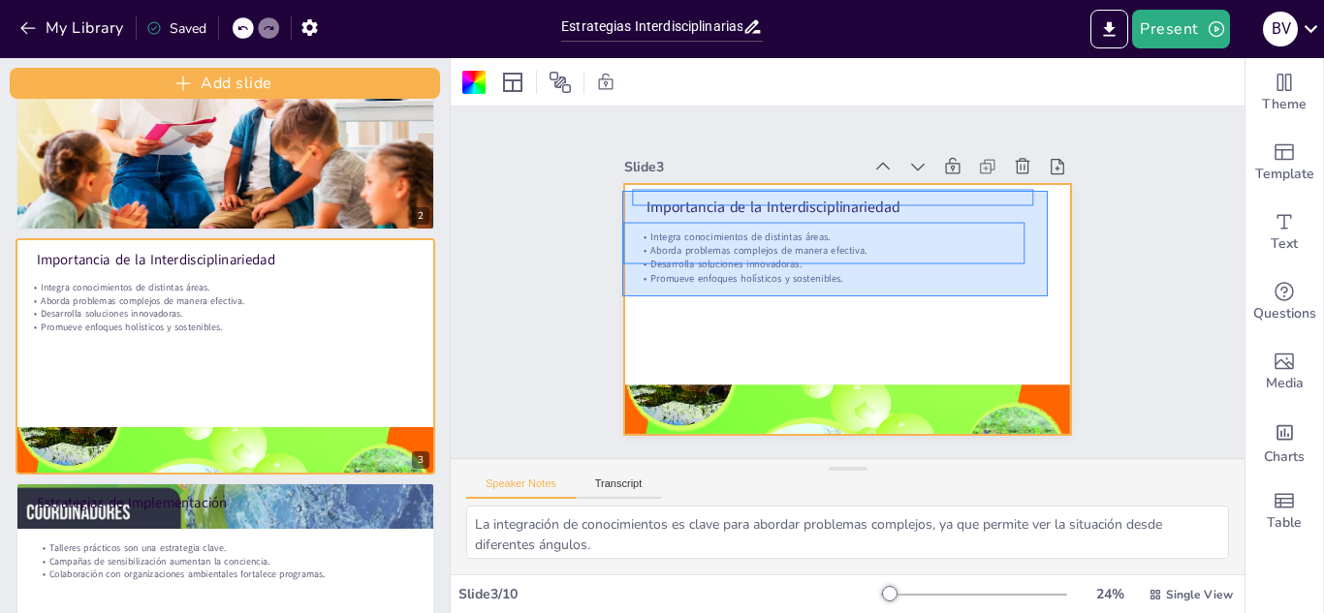
drag, startPoint x: 623, startPoint y: 192, endPoint x: 1048, endPoint y: 297, distance: 438.1
click at [1048, 297] on div at bounding box center [834, 259] width 512 height 440
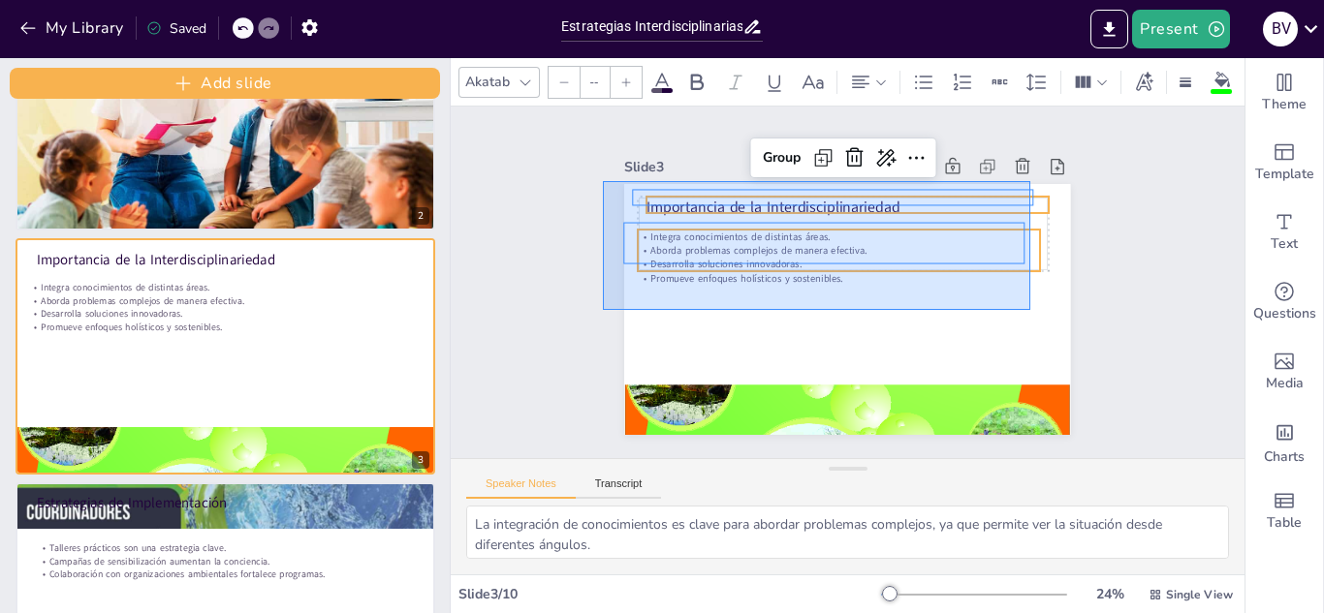
drag, startPoint x: 1030, startPoint y: 310, endPoint x: 603, endPoint y: 181, distance: 446.3
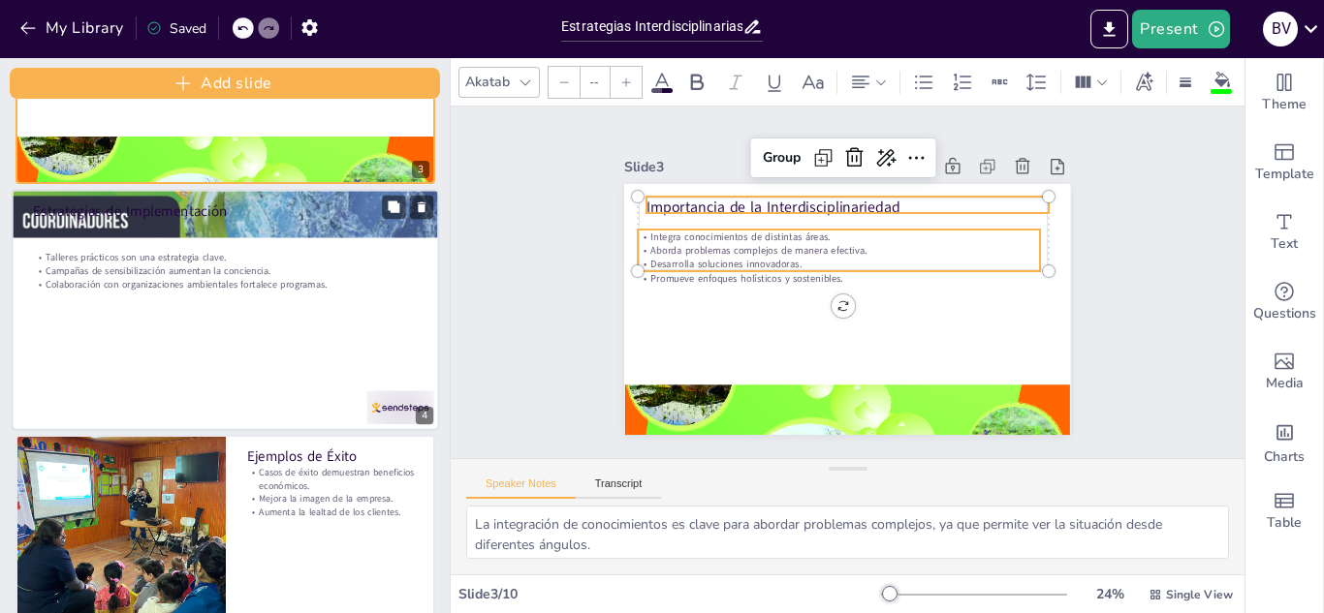
click at [309, 332] on div at bounding box center [226, 309] width 428 height 240
type textarea "Los talleres prácticos permiten a los participantes aprender de manera activa y…"
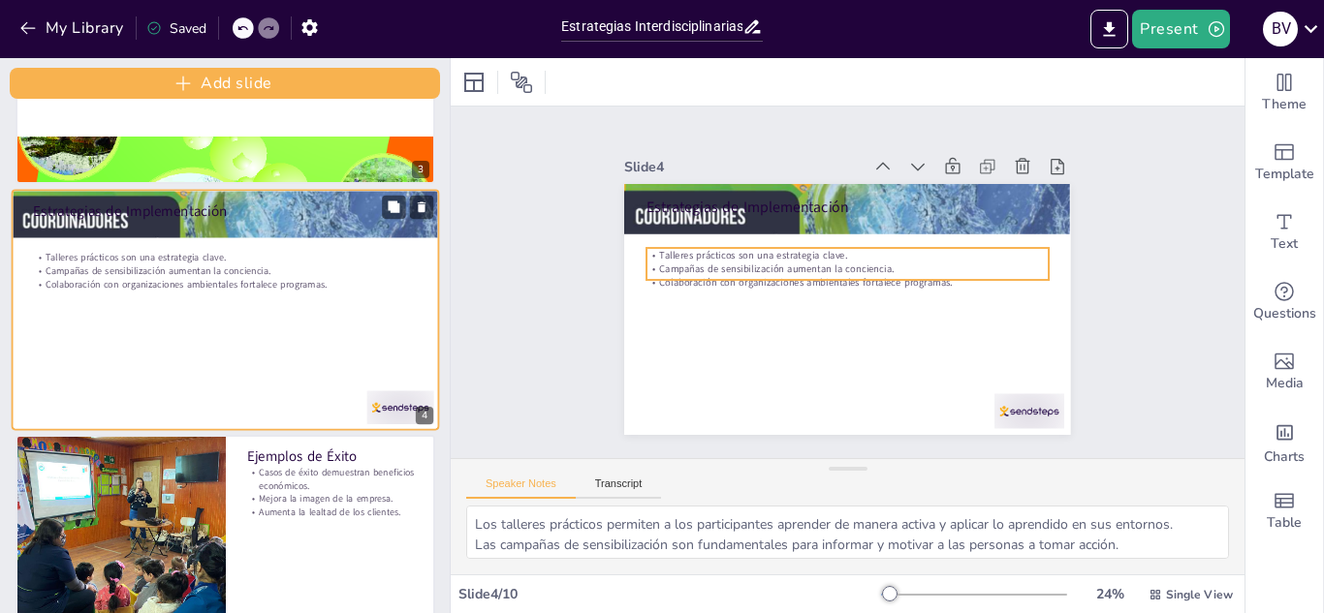
scroll to position [608, 0]
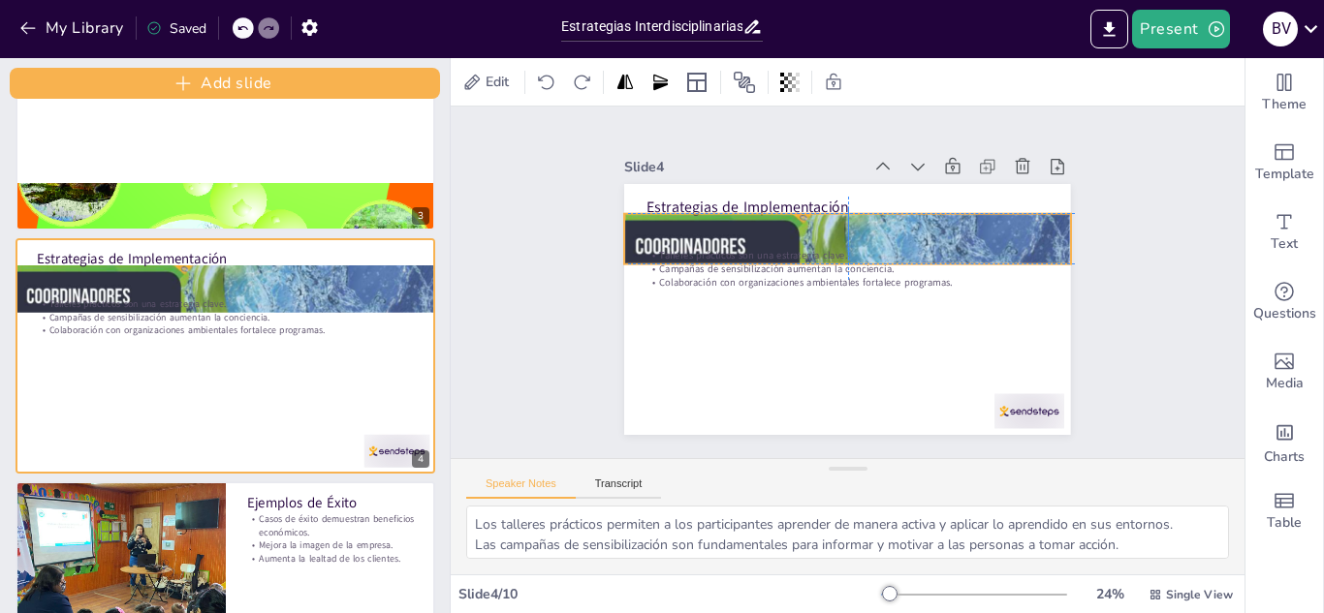
drag, startPoint x: 847, startPoint y: 212, endPoint x: 846, endPoint y: 237, distance: 25.2
click at [846, 237] on div at bounding box center [889, 292] width 657 height 556
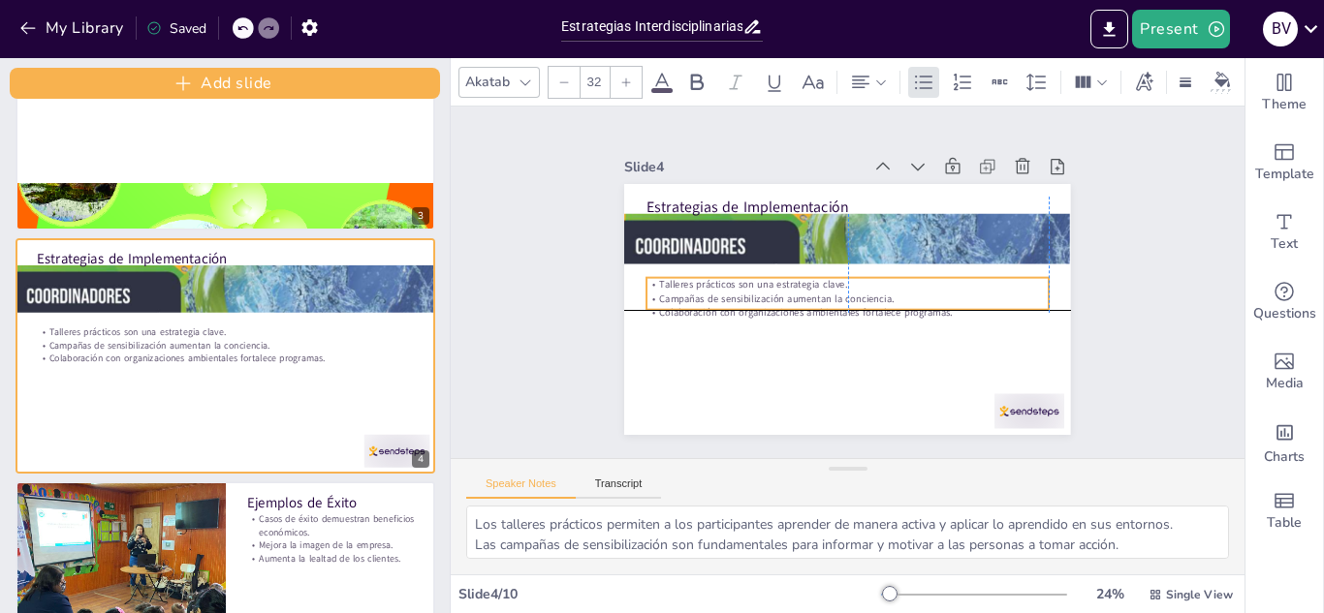
drag, startPoint x: 921, startPoint y: 280, endPoint x: 918, endPoint y: 320, distance: 39.8
click at [919, 316] on div "Estrategias de Implementación Talleres prácticos son una estrategia clave. Camp…" at bounding box center [878, 376] width 424 height 138
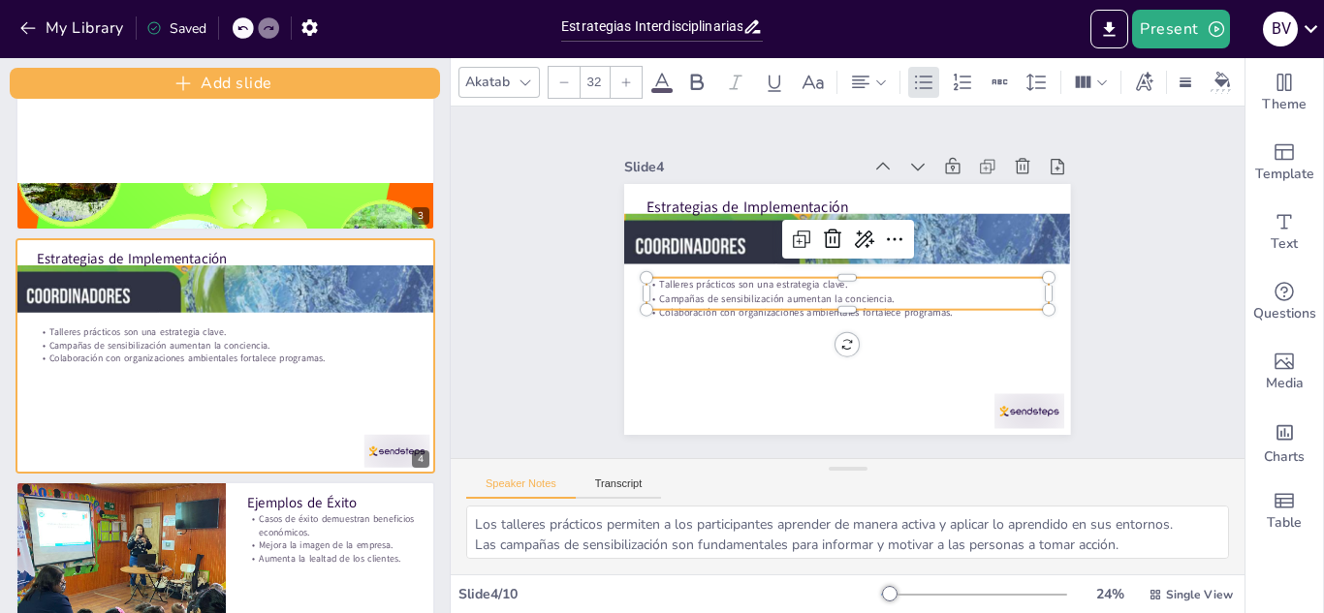
click at [867, 382] on div at bounding box center [824, 296] width 440 height 512
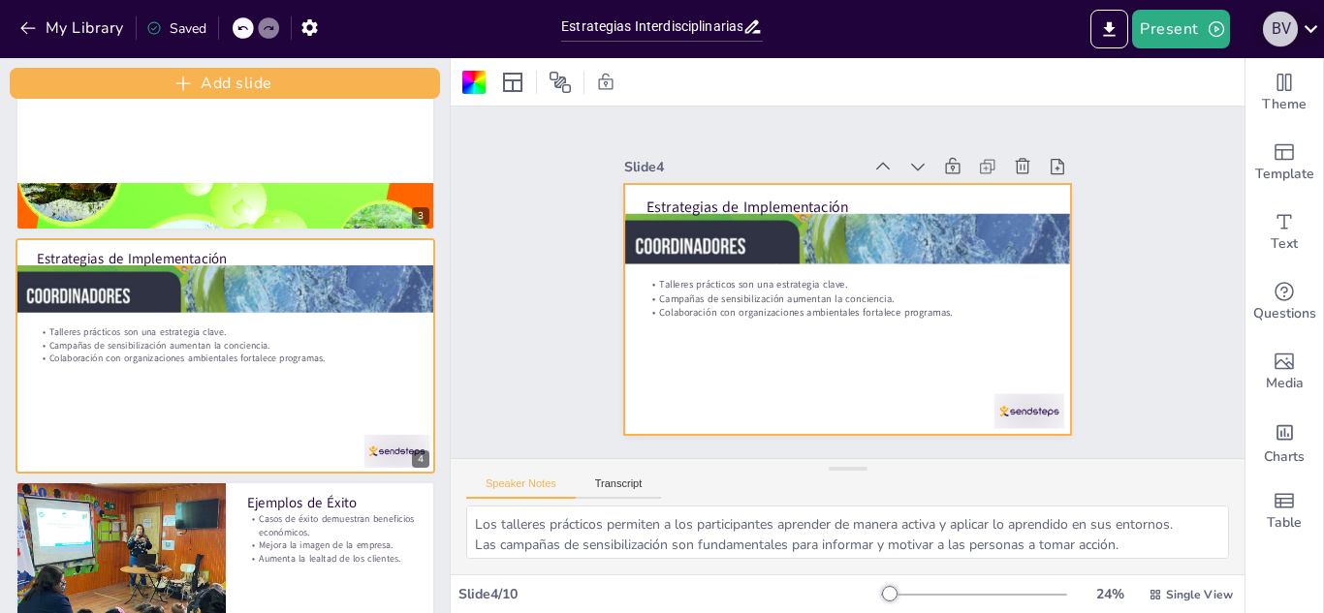
click at [1290, 26] on div "B V" at bounding box center [1280, 29] width 35 height 35
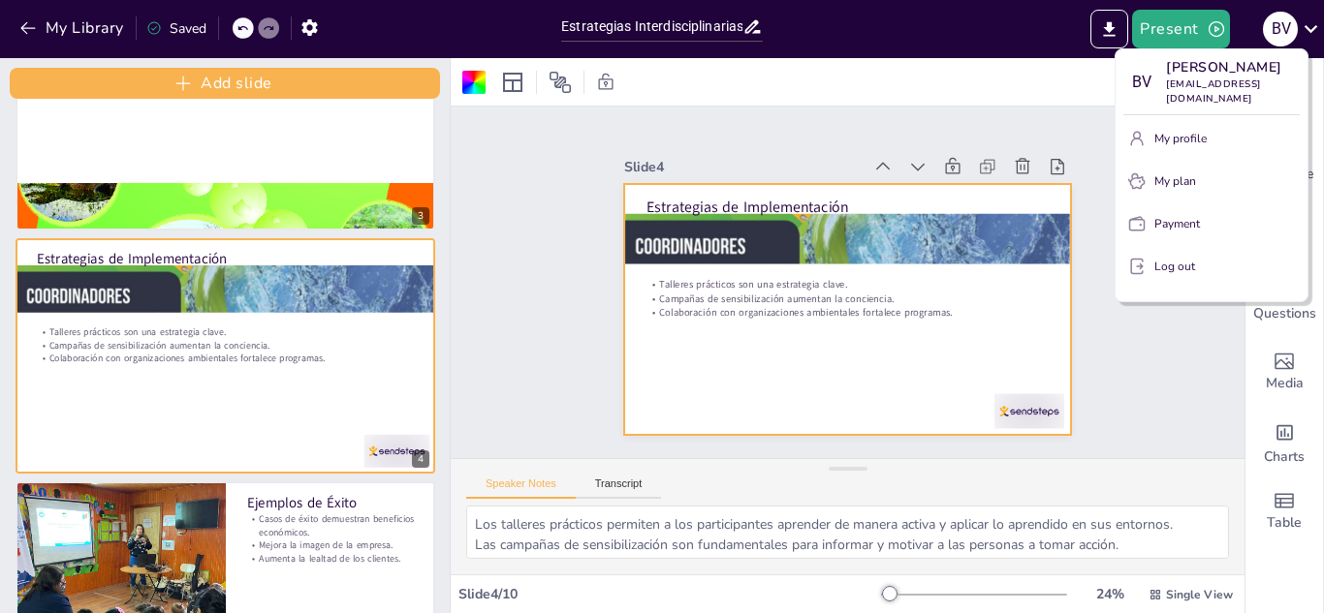
click at [1188, 275] on p "Log out" at bounding box center [1174, 266] width 41 height 17
